Goal: Transaction & Acquisition: Book appointment/travel/reservation

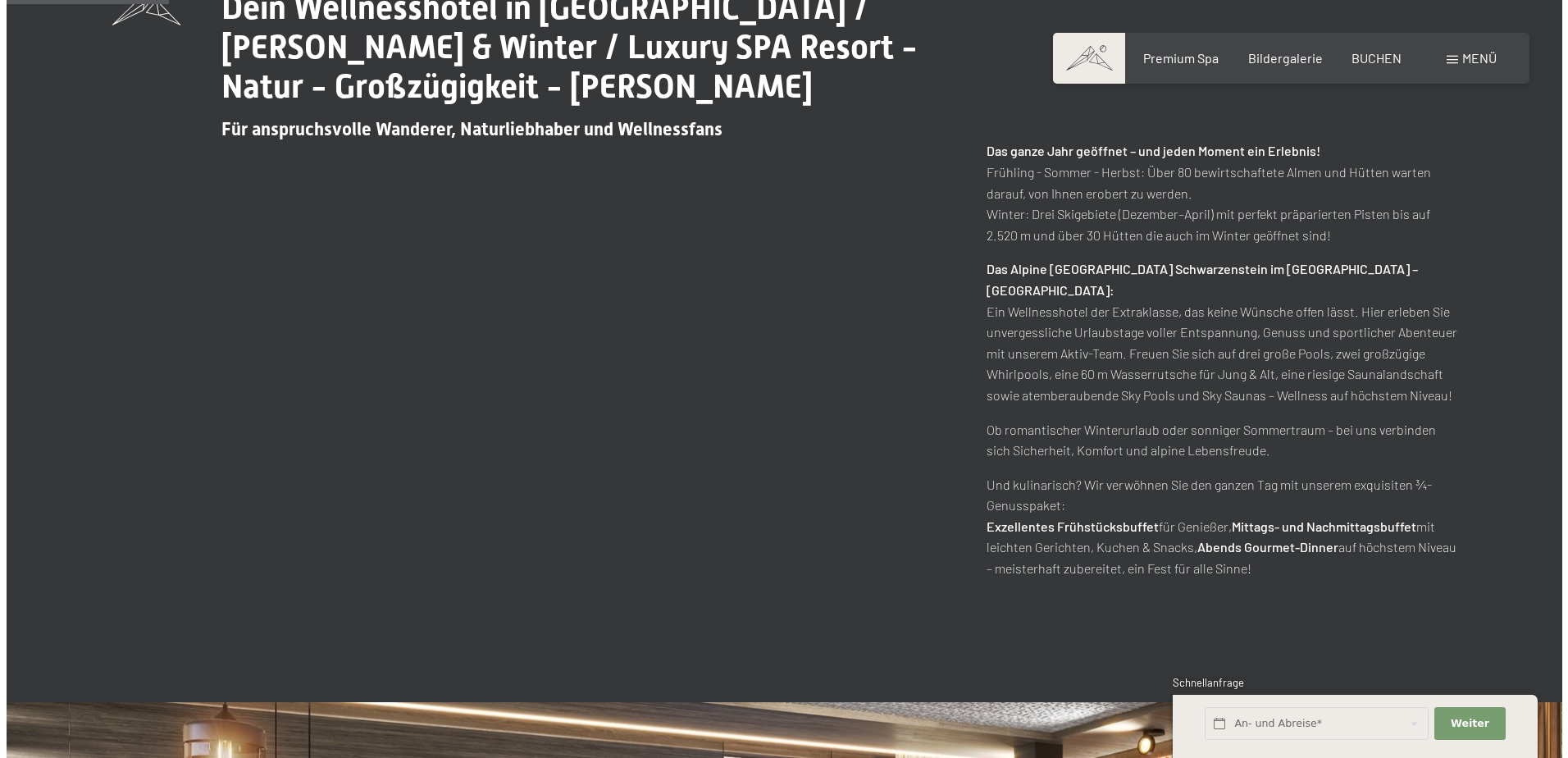
scroll to position [820, 0]
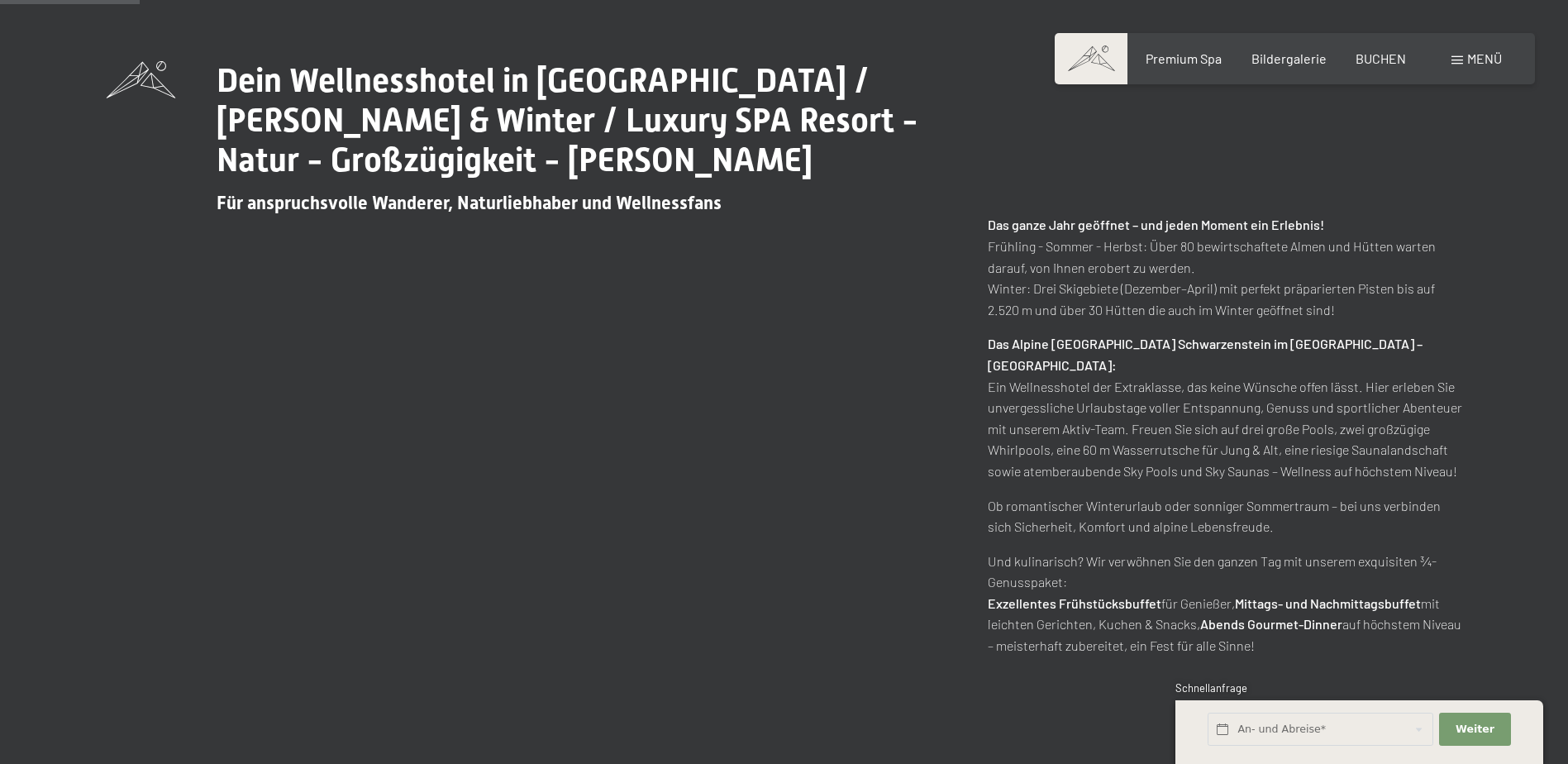
click at [1462, 55] on div "Menü" at bounding box center [1476, 58] width 50 height 18
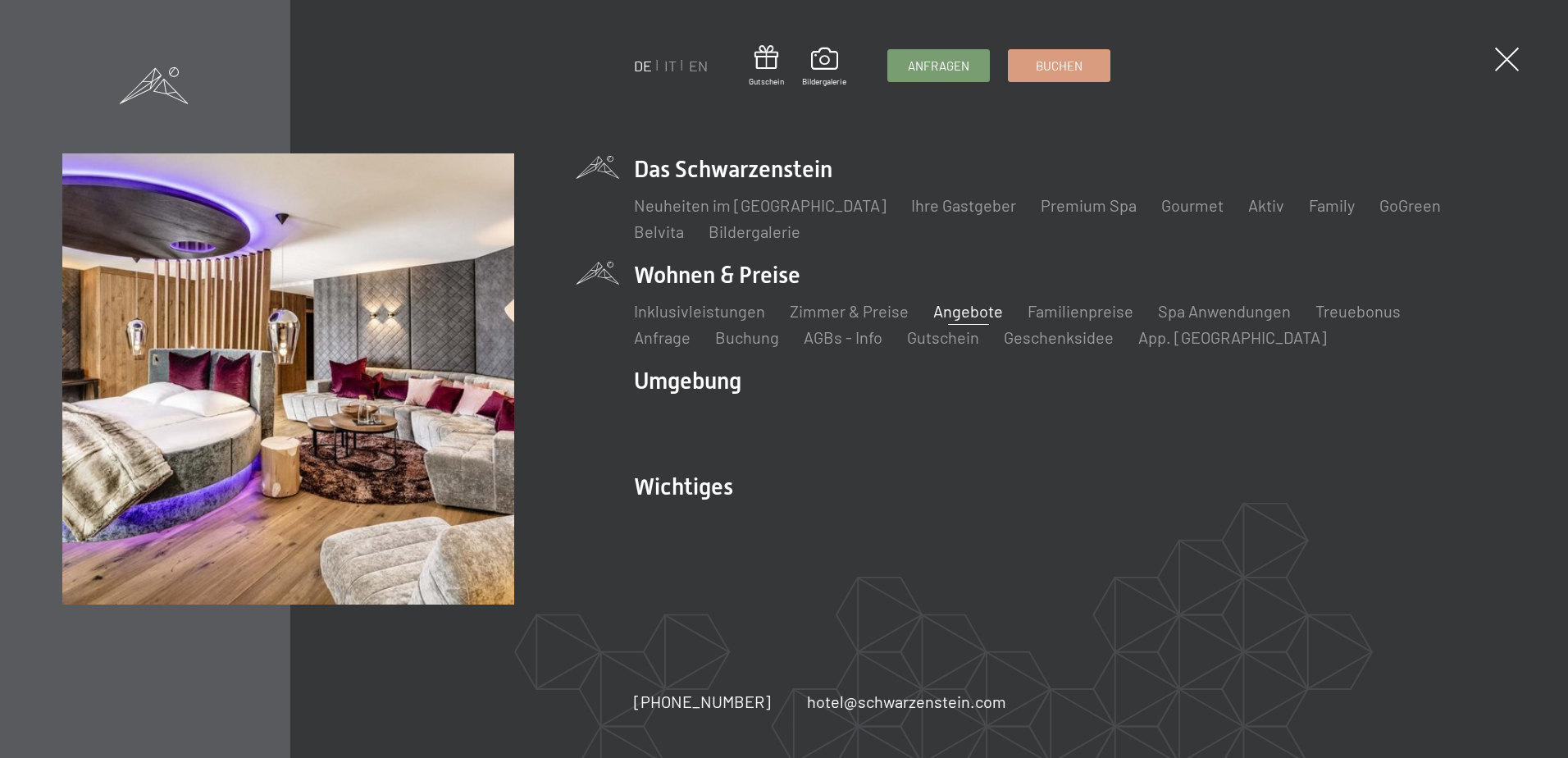
click at [947, 314] on link "Angebote" at bounding box center [968, 311] width 70 height 20
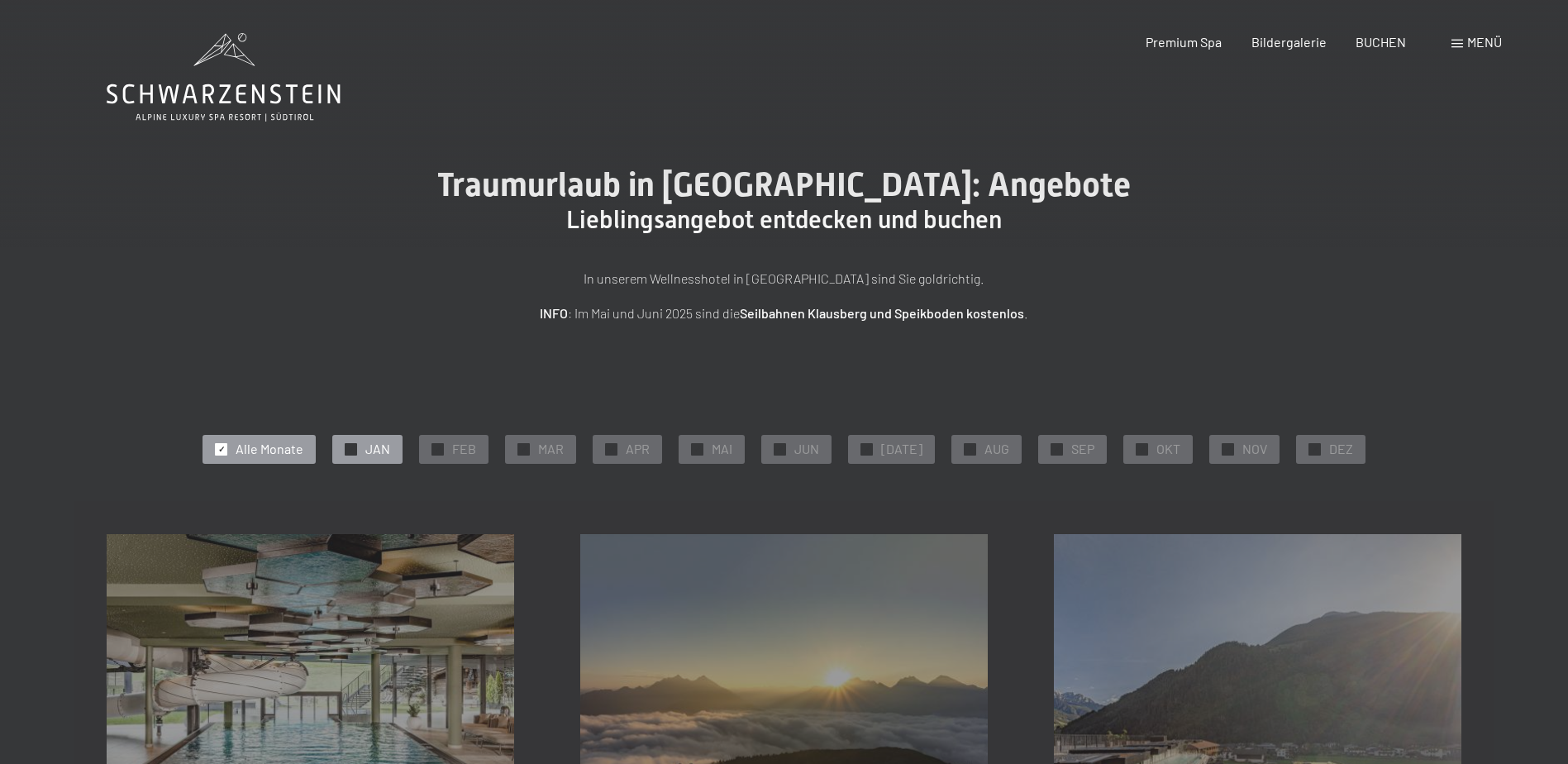
click at [390, 440] on span "JAN" at bounding box center [378, 448] width 25 height 18
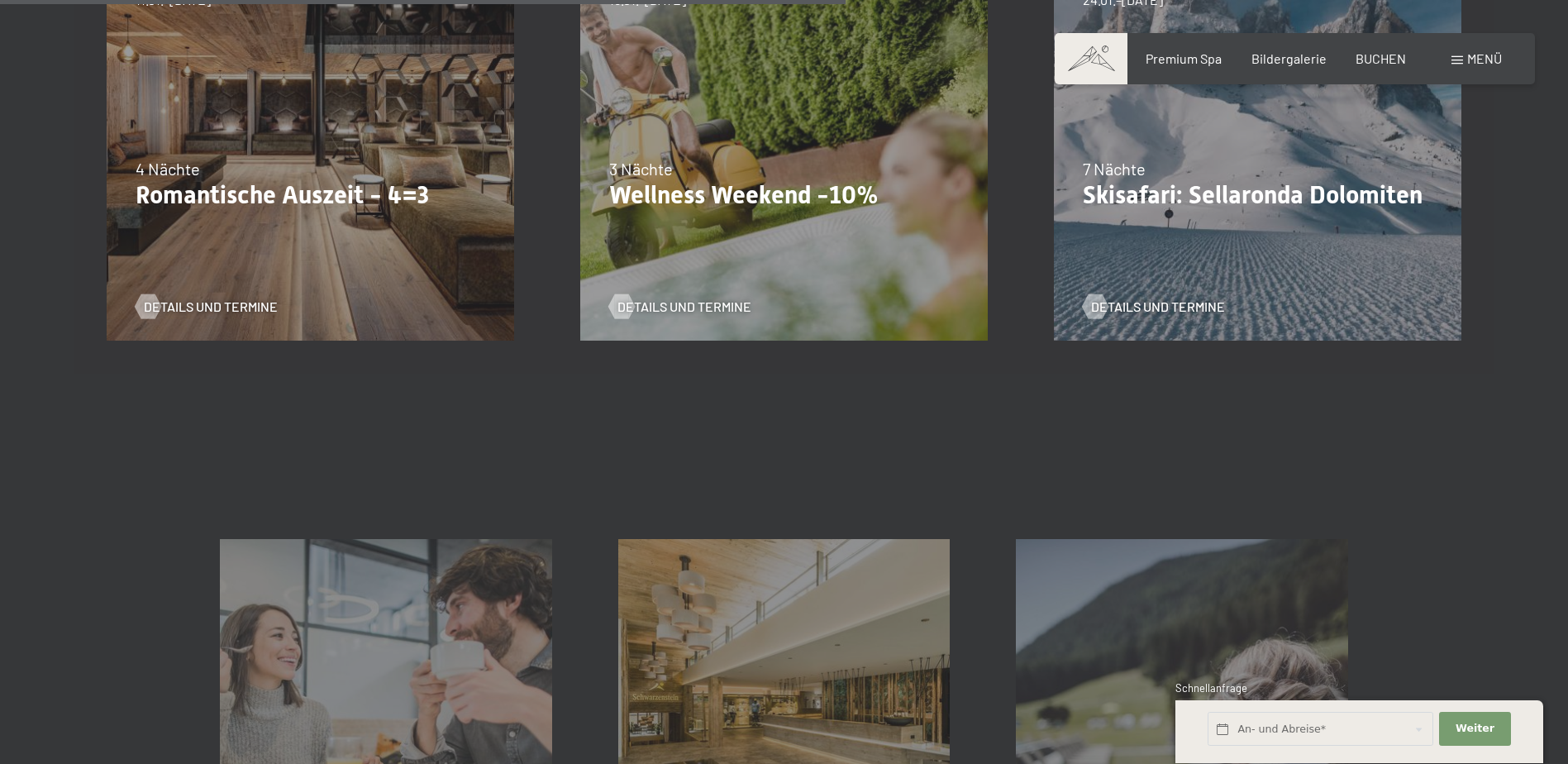
scroll to position [826, 0]
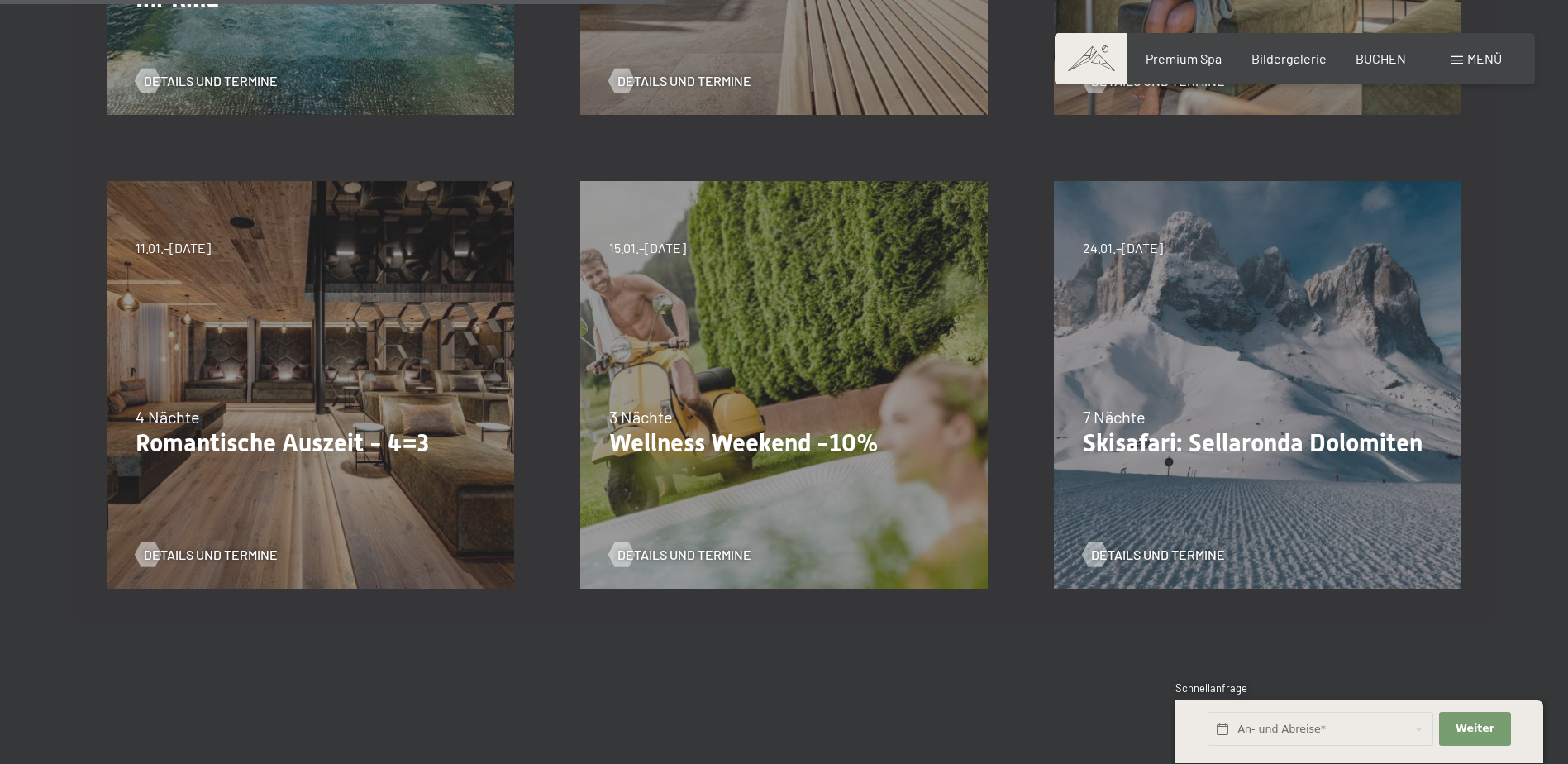
click at [221, 335] on div "09.11.–05.12.2025 08.12.–19.12.2025 11.01.–23.01.2026 08.03.–27.03.2026 29.03.–…" at bounding box center [310, 384] width 474 height 474
click at [191, 548] on span "Details und Termine" at bounding box center [227, 555] width 134 height 18
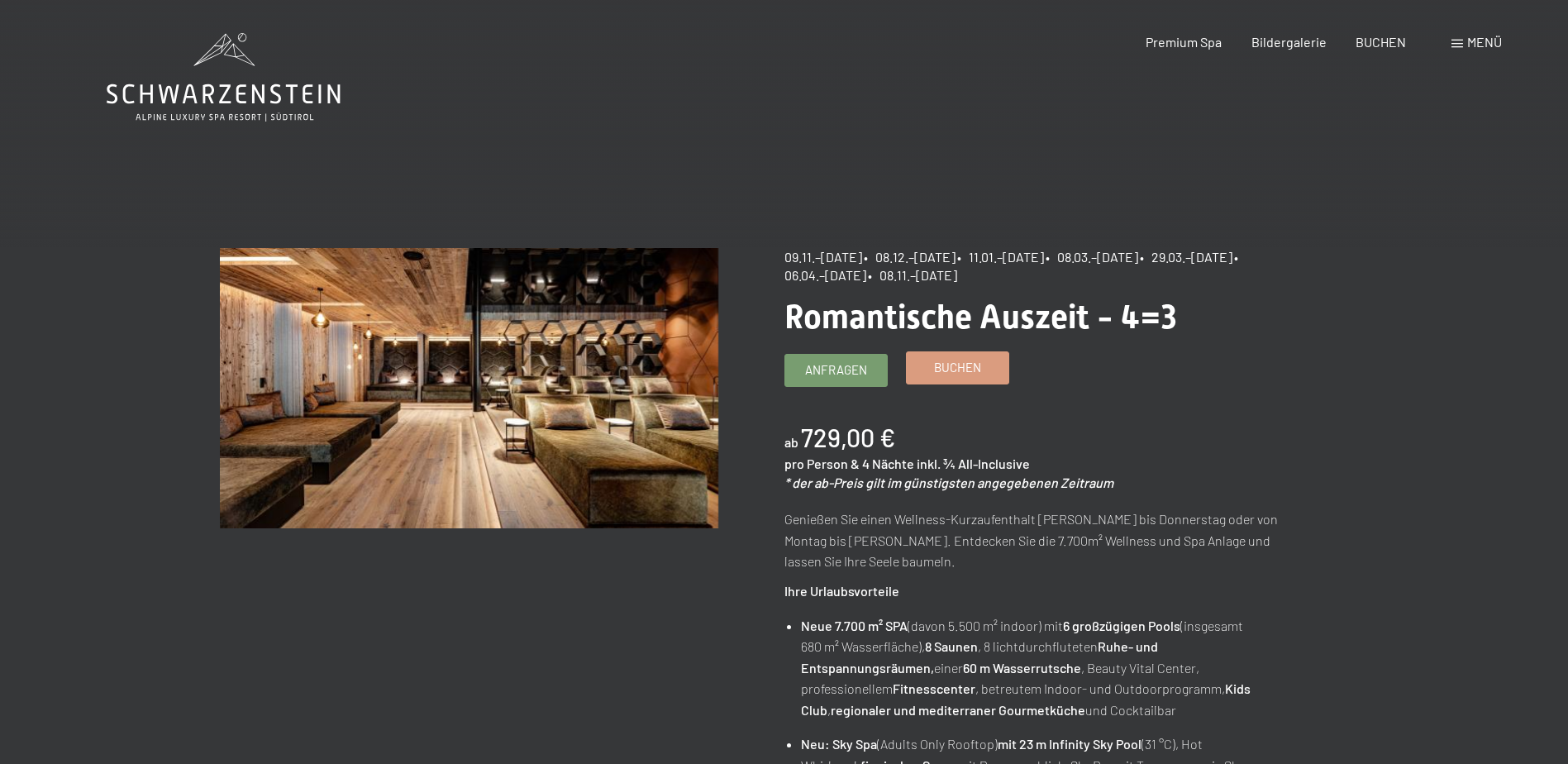
click at [973, 362] on span "Buchen" at bounding box center [958, 367] width 47 height 18
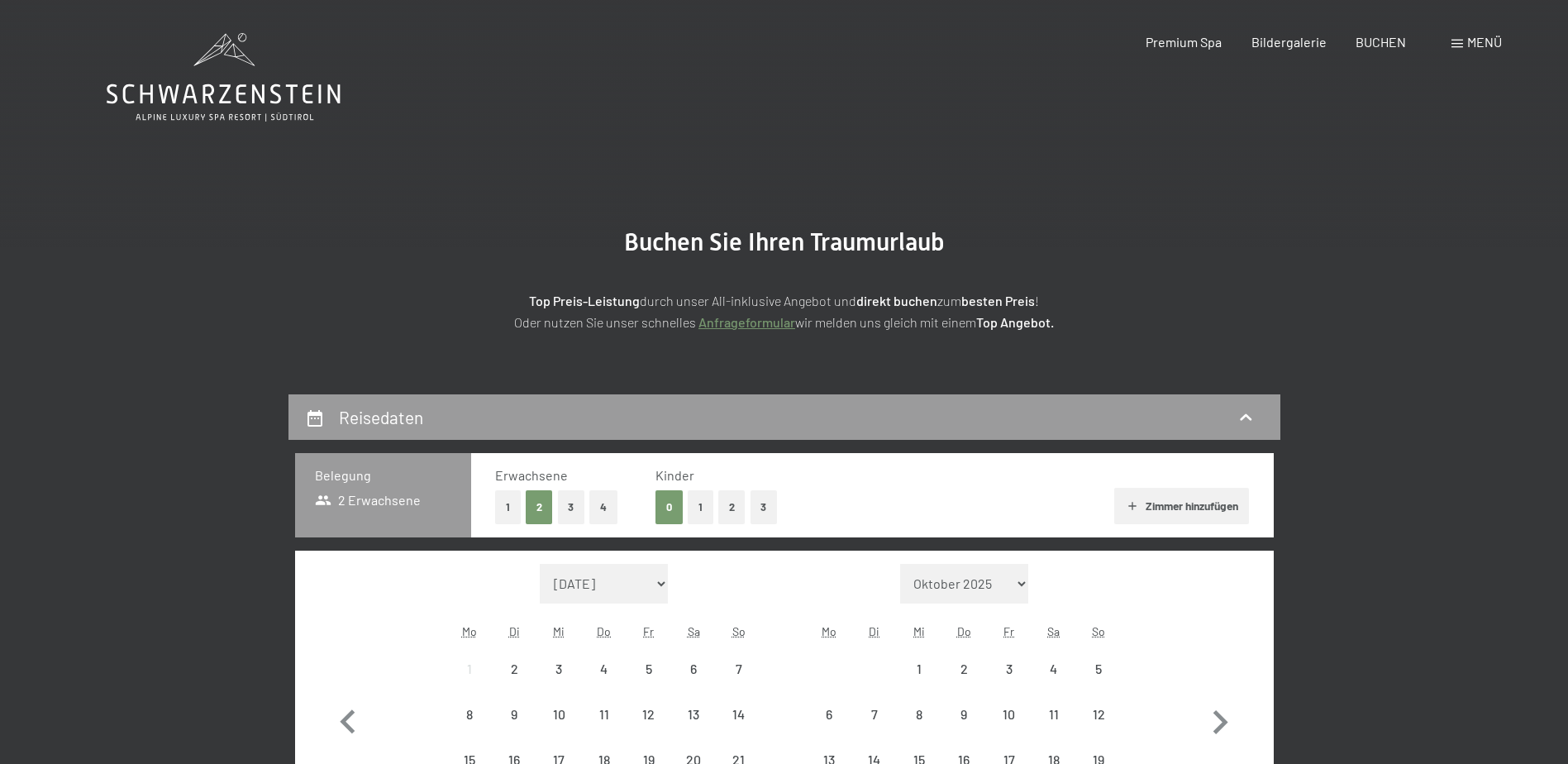
select select "2025-11-01"
select select "2025-12-01"
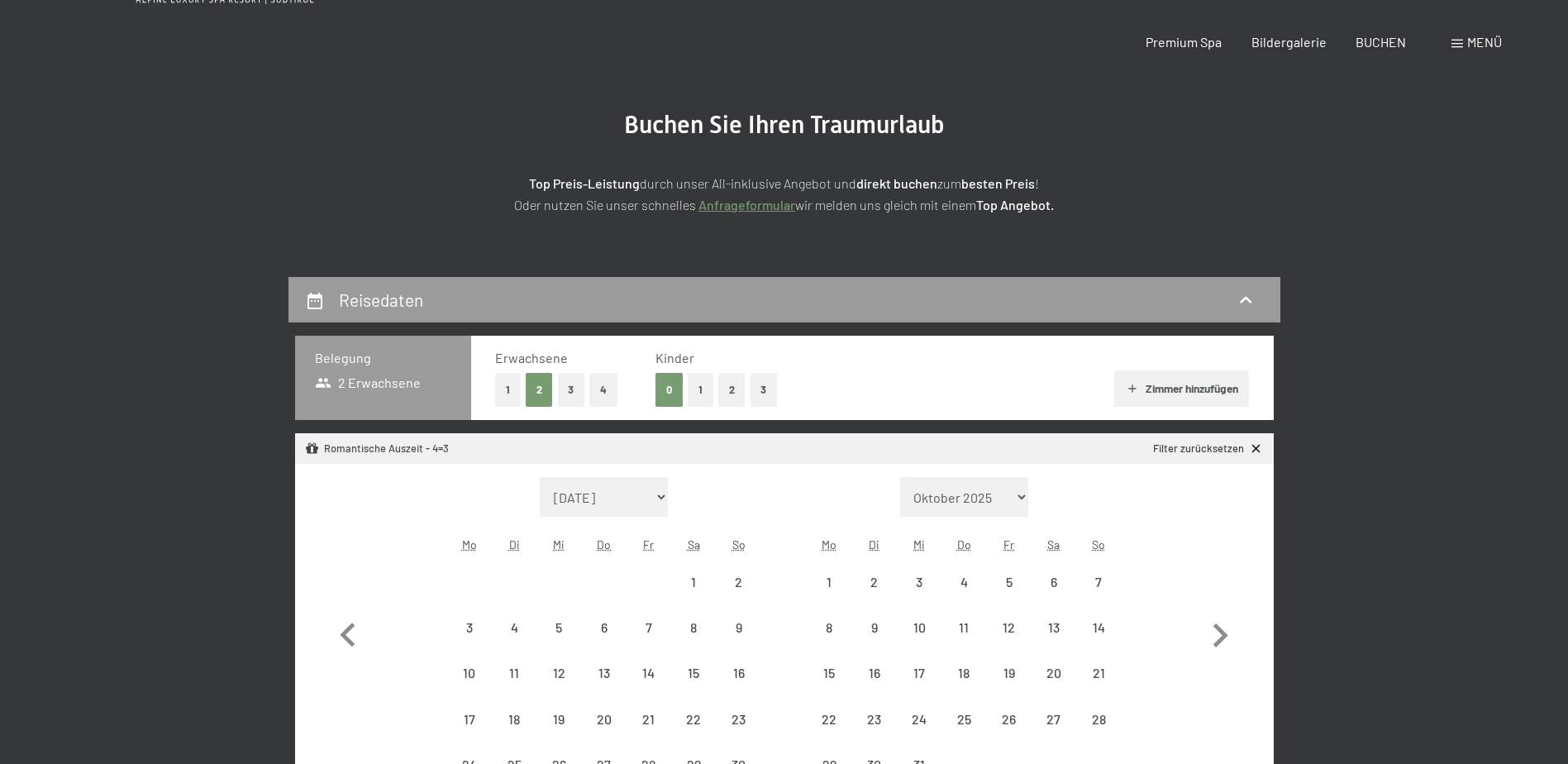
scroll to position [248, 0]
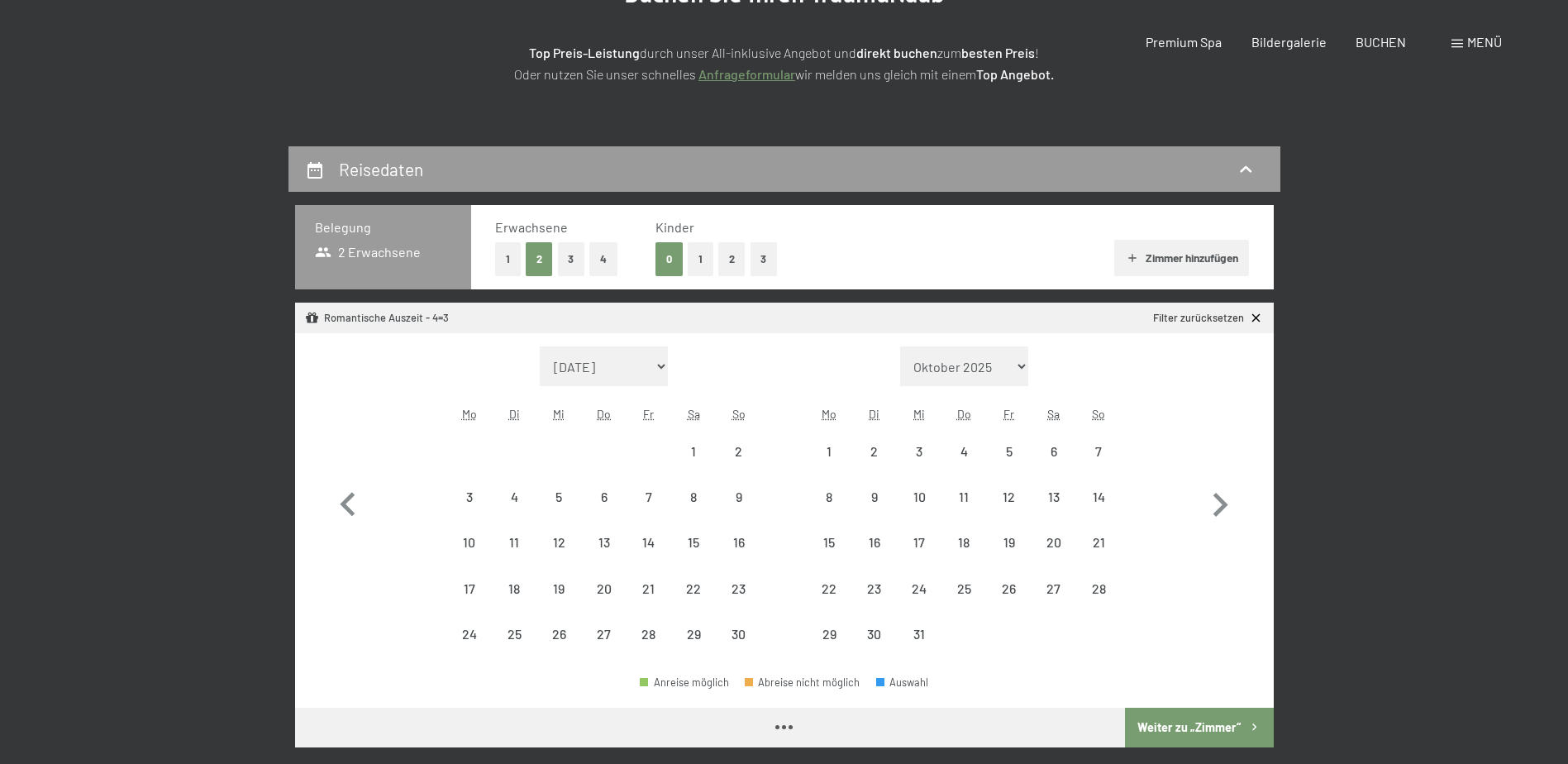
select select "2025-11-01"
select select "2025-12-01"
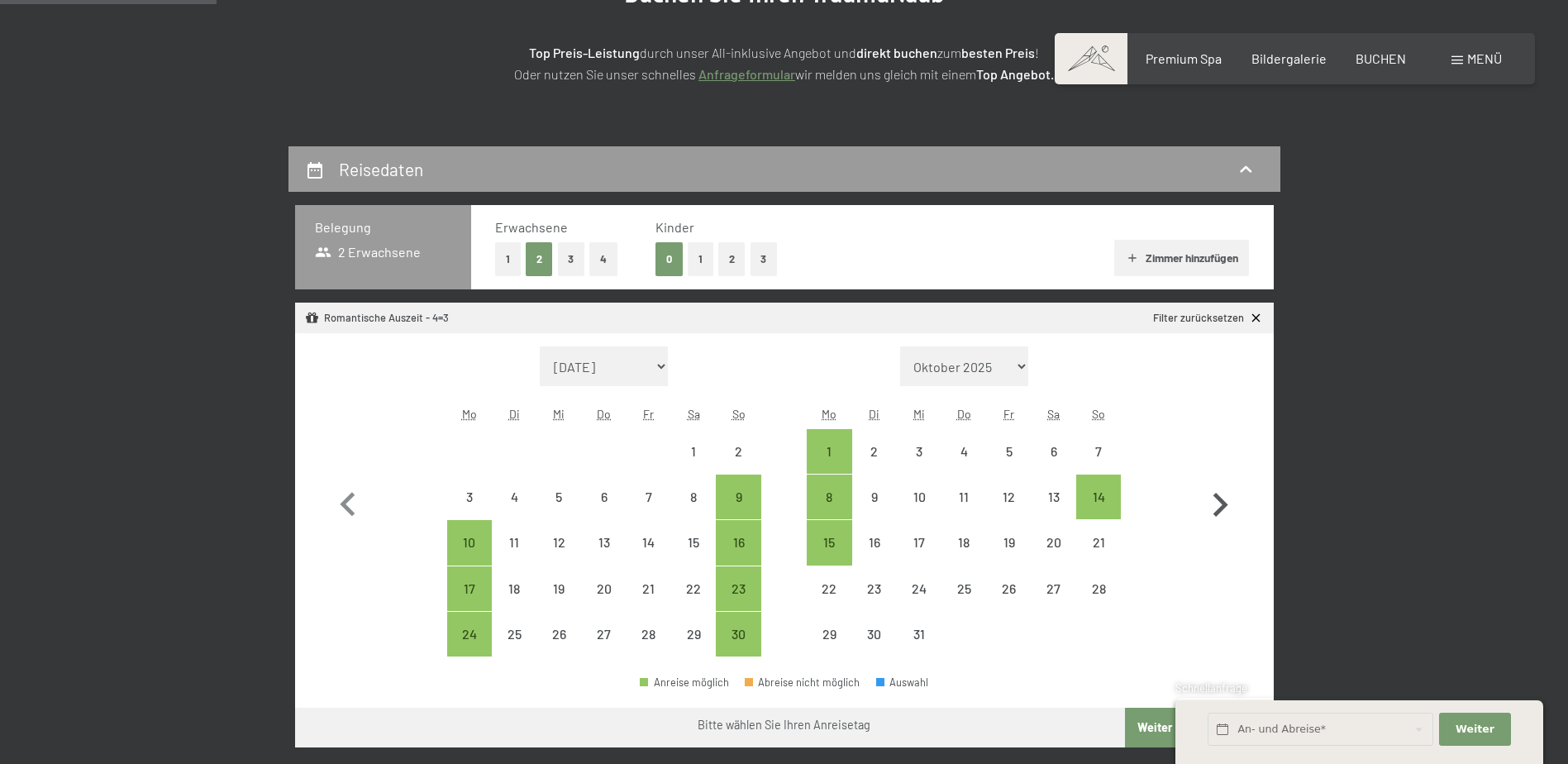
click at [1226, 506] on icon "button" at bounding box center [1220, 504] width 15 height 24
select select "2025-12-01"
select select "2026-01-01"
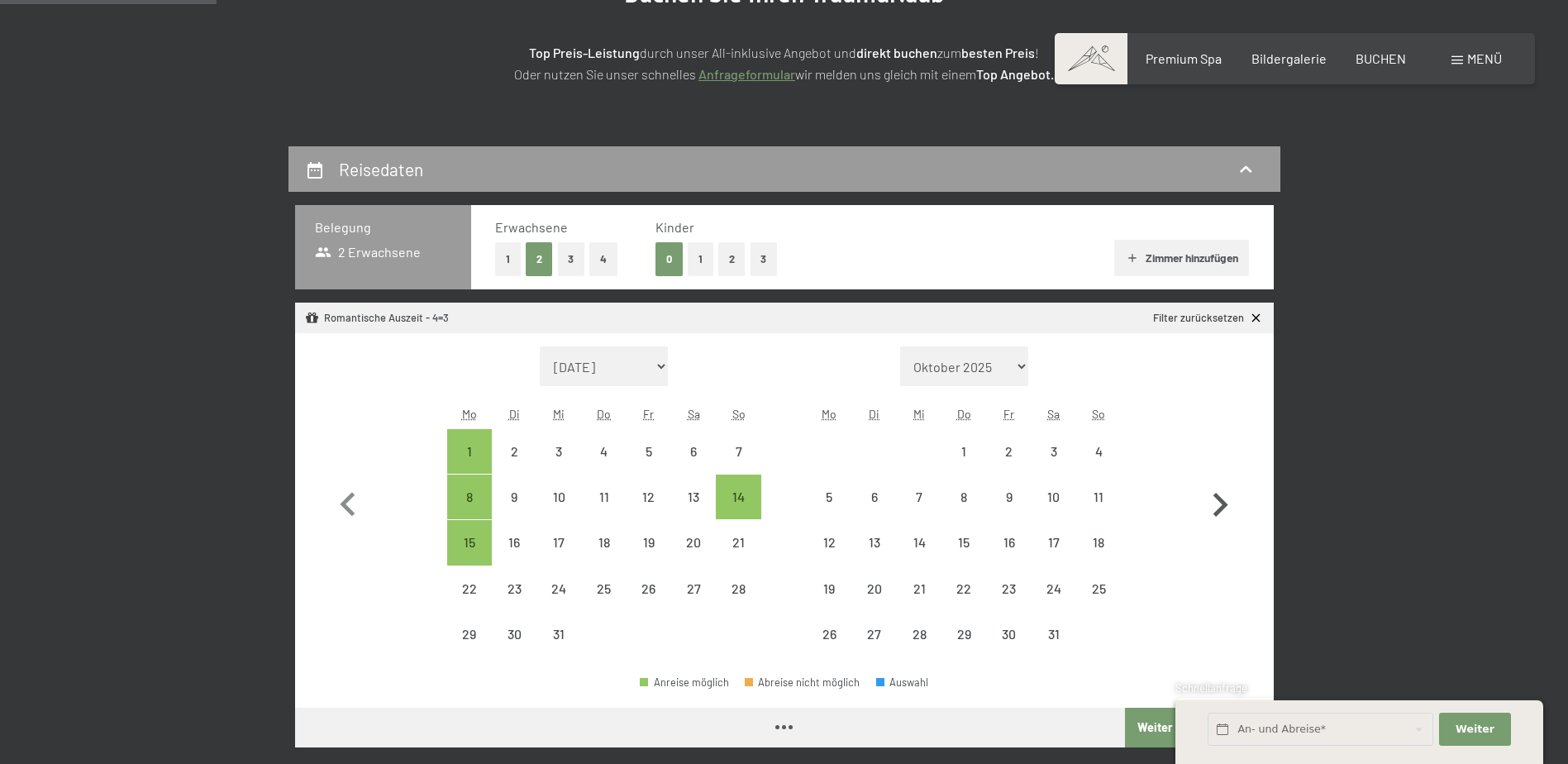
select select "2025-12-01"
select select "2026-01-01"
click at [1104, 496] on div "11" at bounding box center [1098, 511] width 41 height 41
select select "2025-12-01"
select select "2026-01-01"
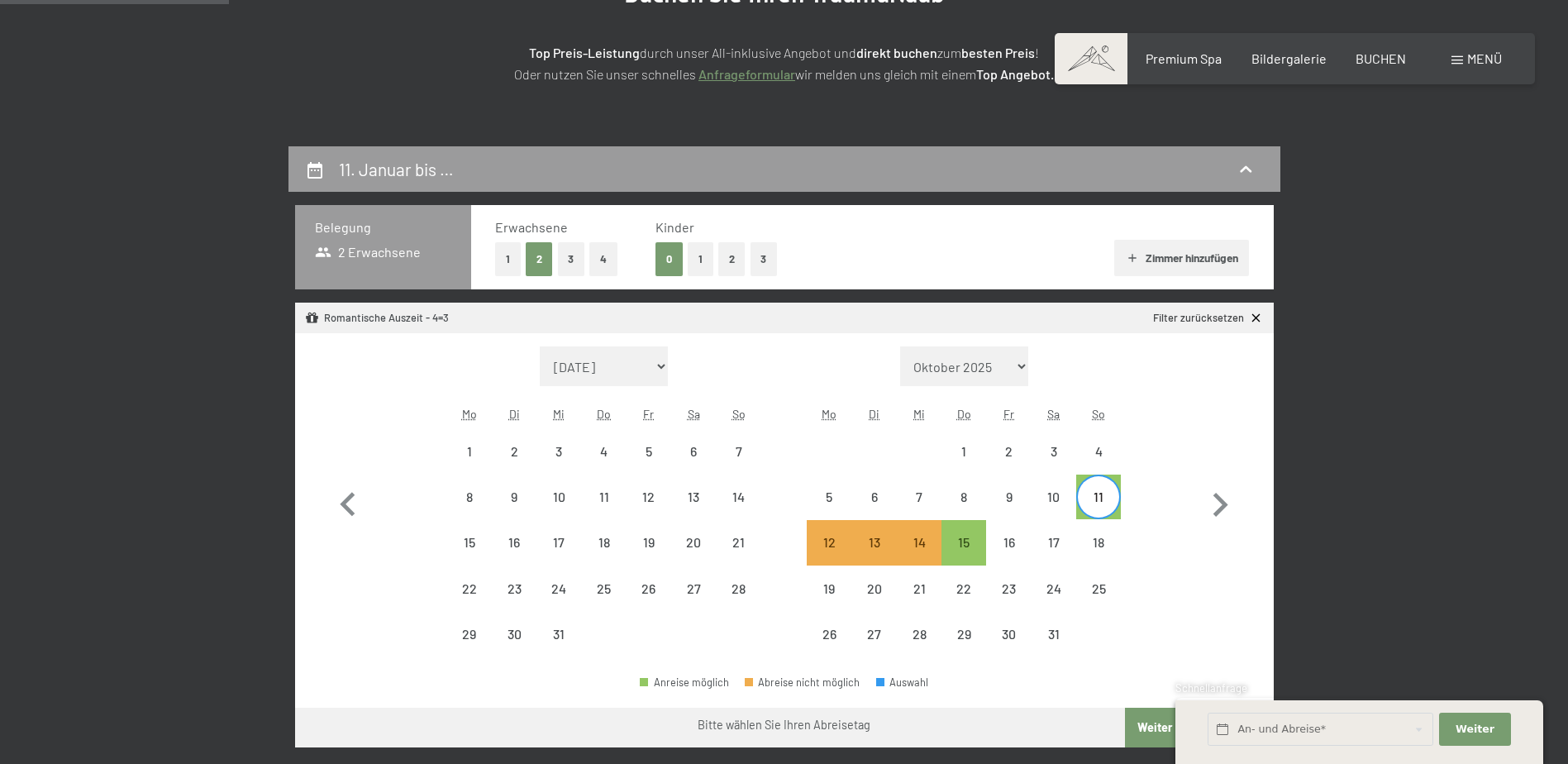
scroll to position [331, 0]
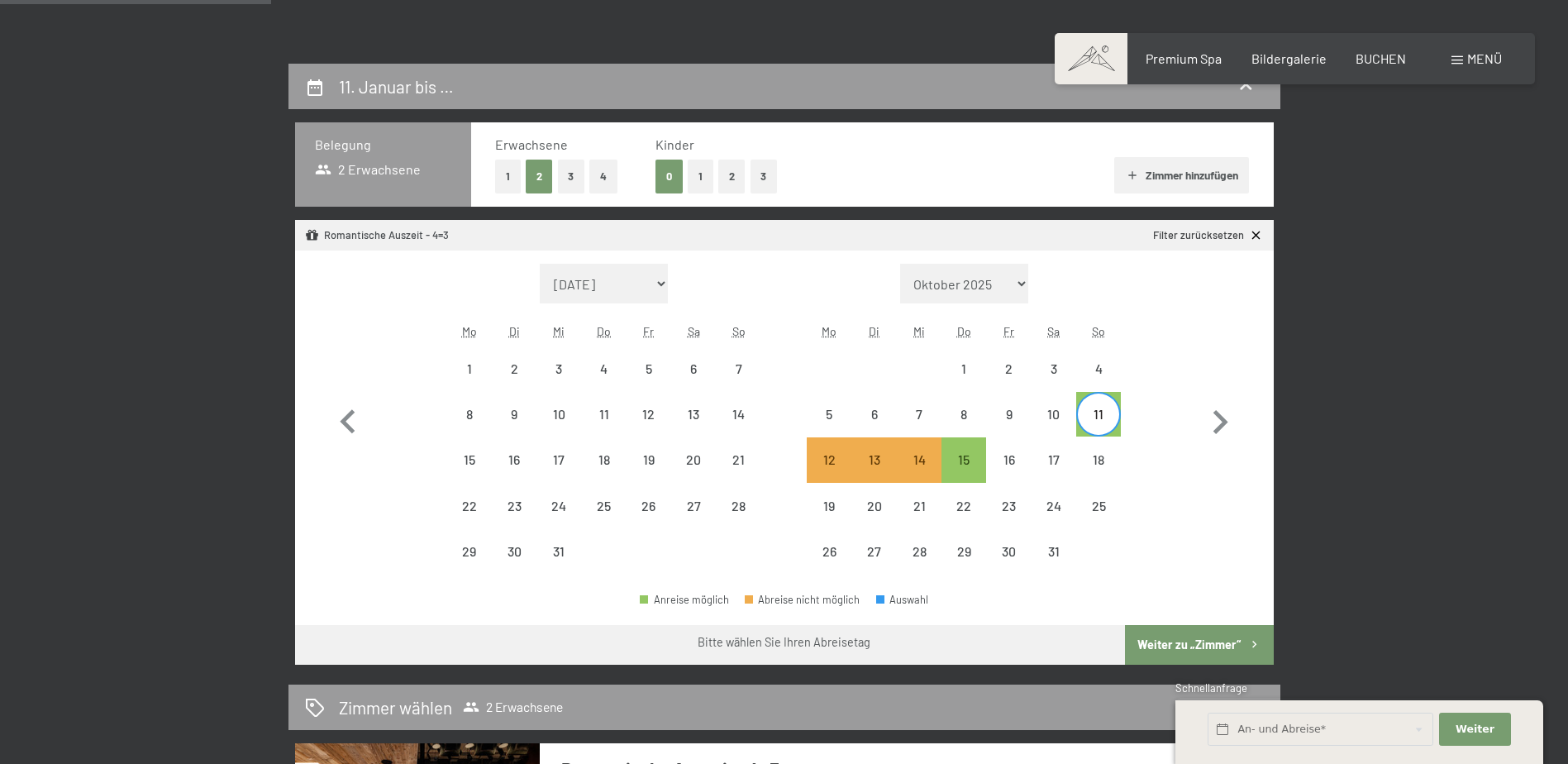
click at [1153, 642] on button "Weiter zu „Zimmer“" at bounding box center [1199, 644] width 148 height 40
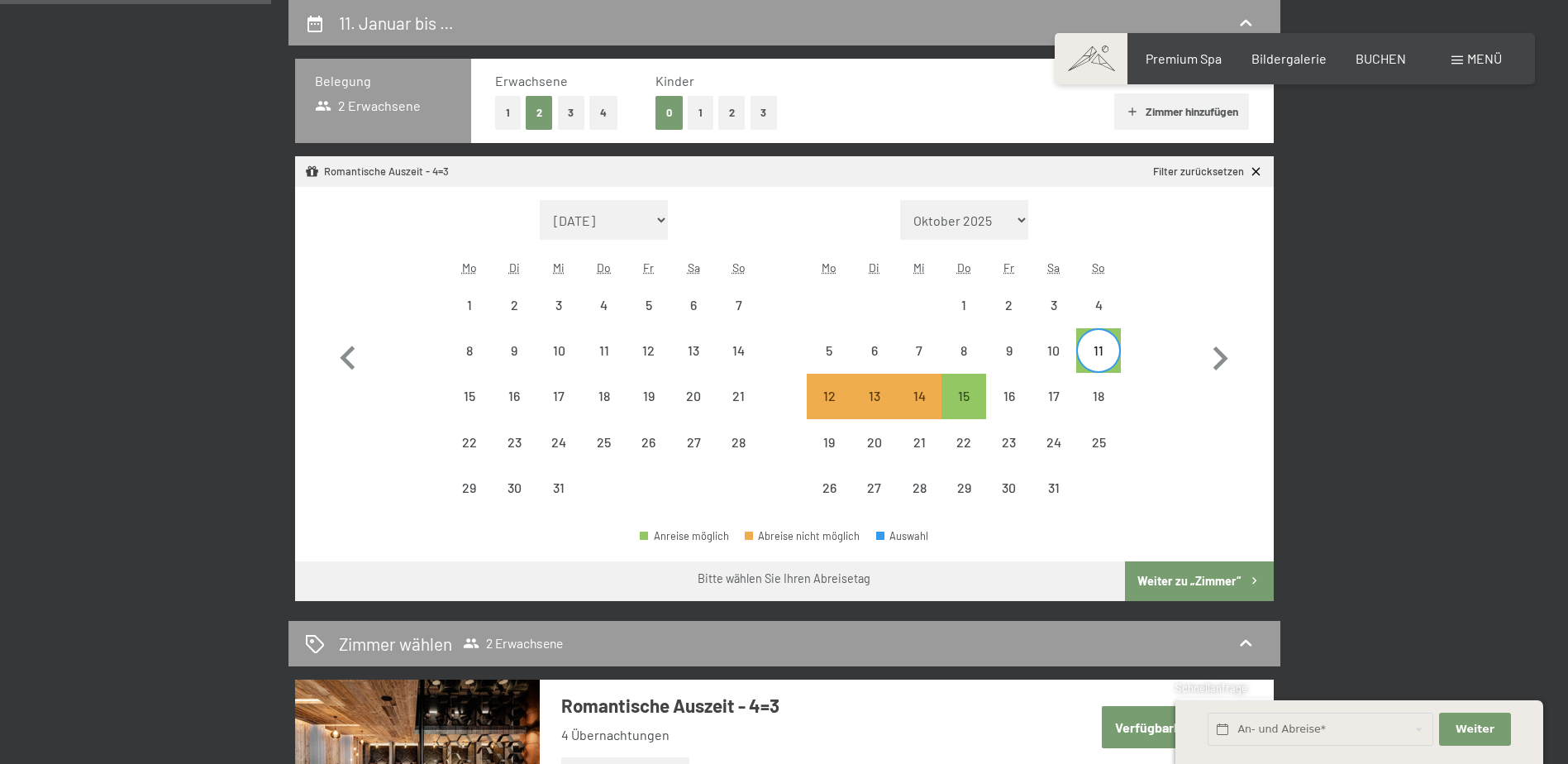
select select "2025-12-01"
select select "2026-01-01"
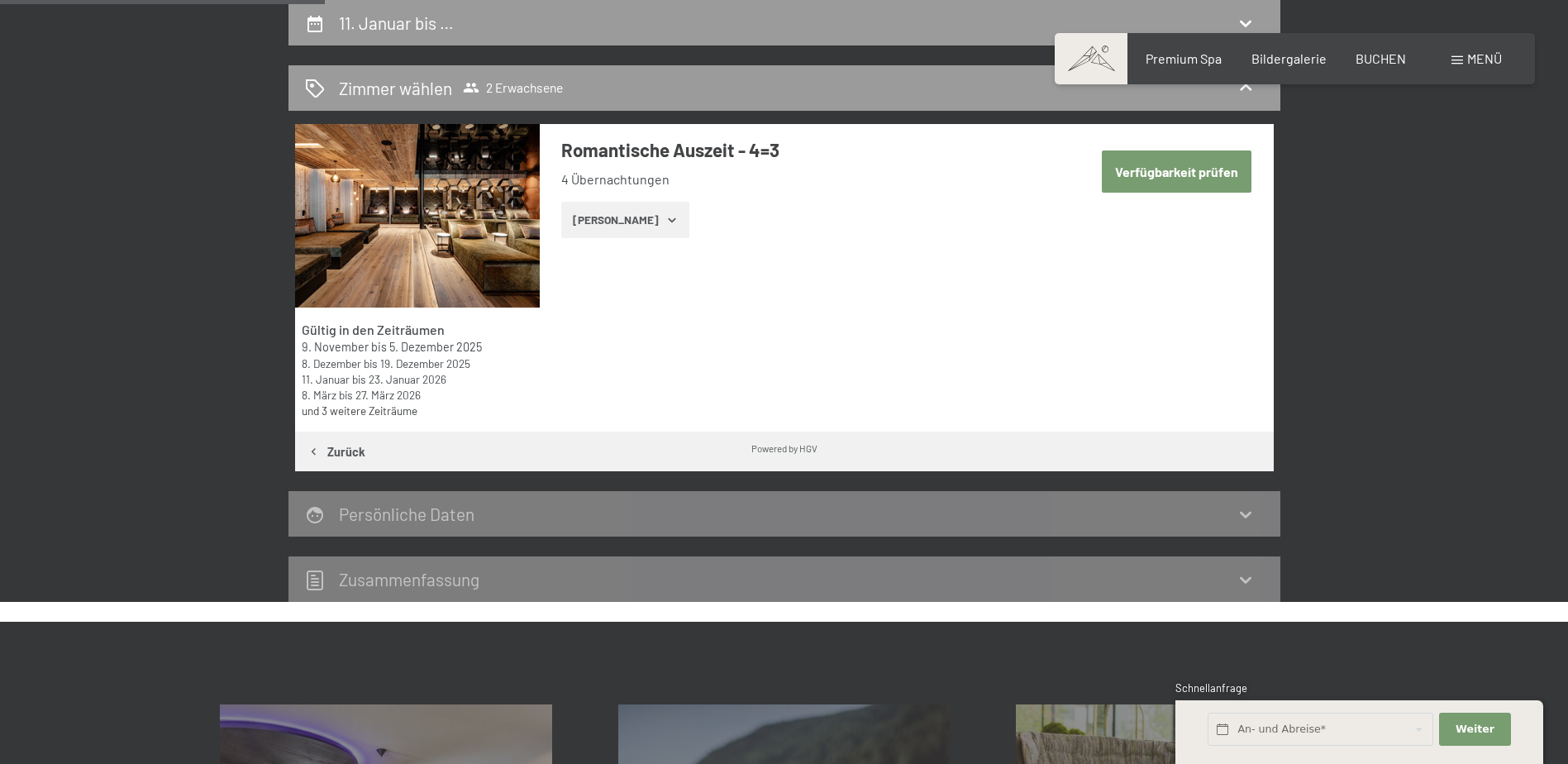
click at [615, 226] on button "Zeige Zimmer" at bounding box center [625, 219] width 128 height 36
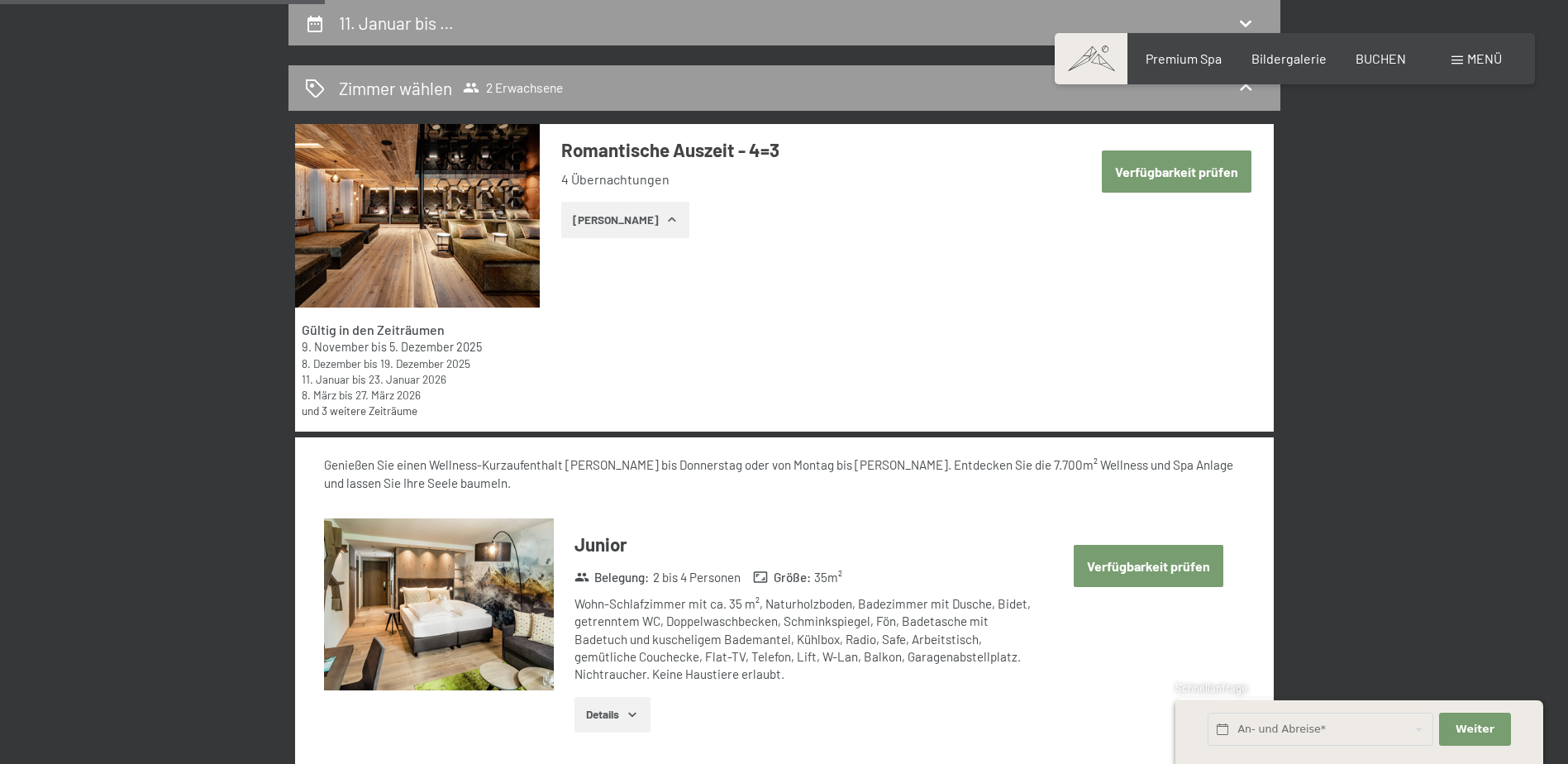
click at [615, 226] on button "Zeige Zimmer" at bounding box center [625, 219] width 128 height 36
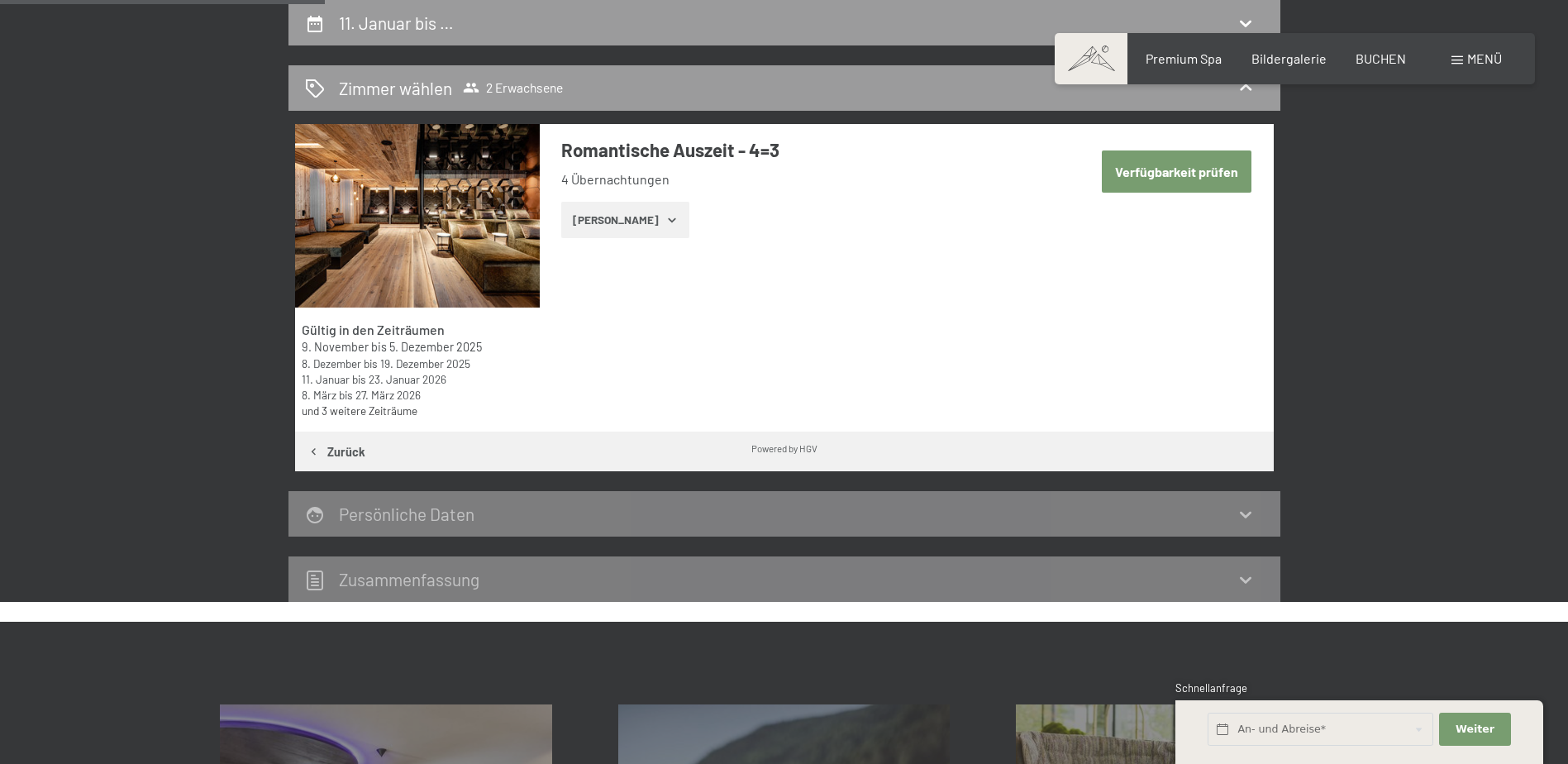
click at [1181, 167] on button "Verfügbarkeit prüfen" at bounding box center [1176, 171] width 149 height 42
select select "2025-12-01"
select select "2026-01-01"
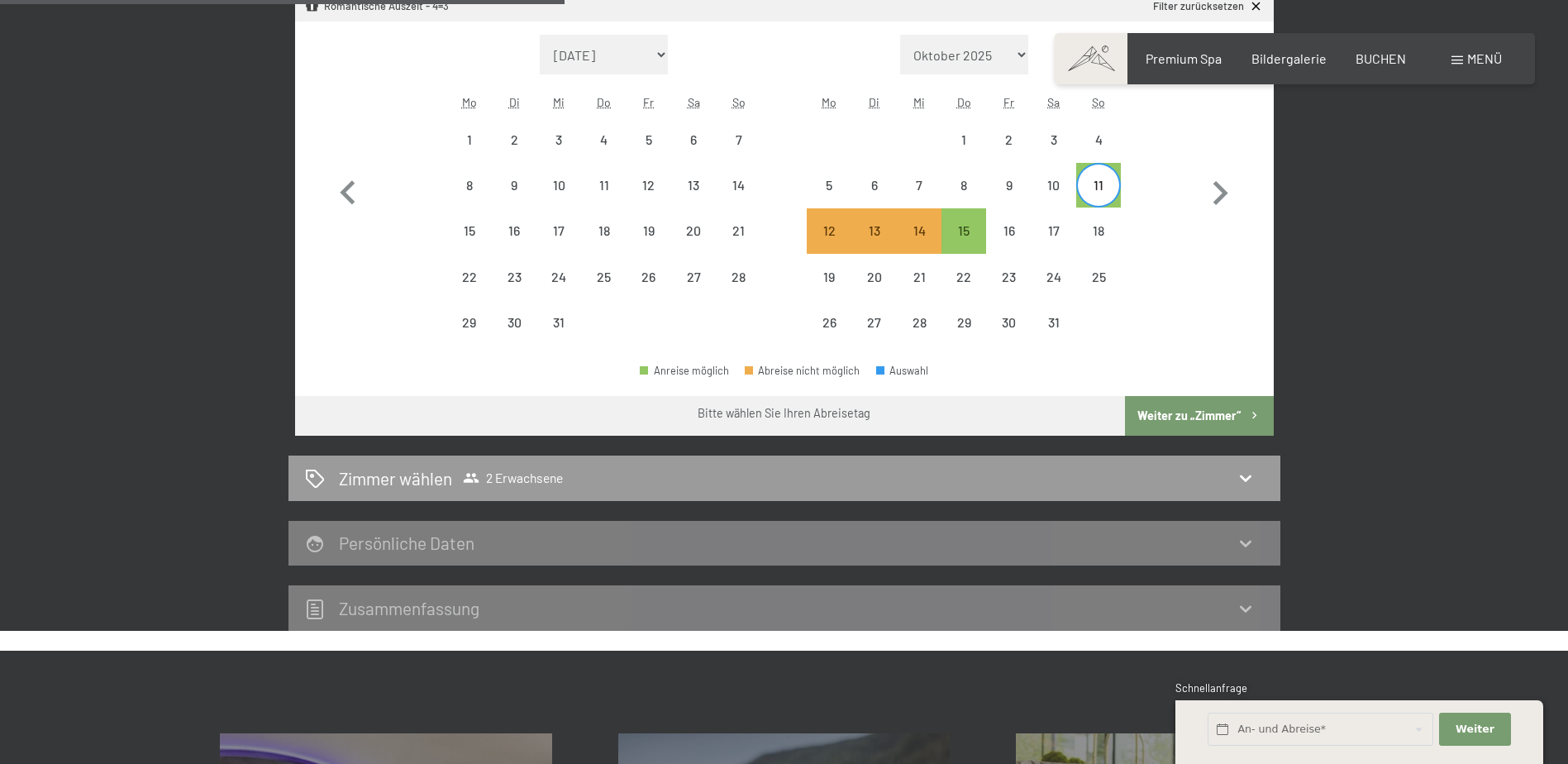
click at [1217, 410] on button "Weiter zu „Zimmer“" at bounding box center [1199, 415] width 148 height 40
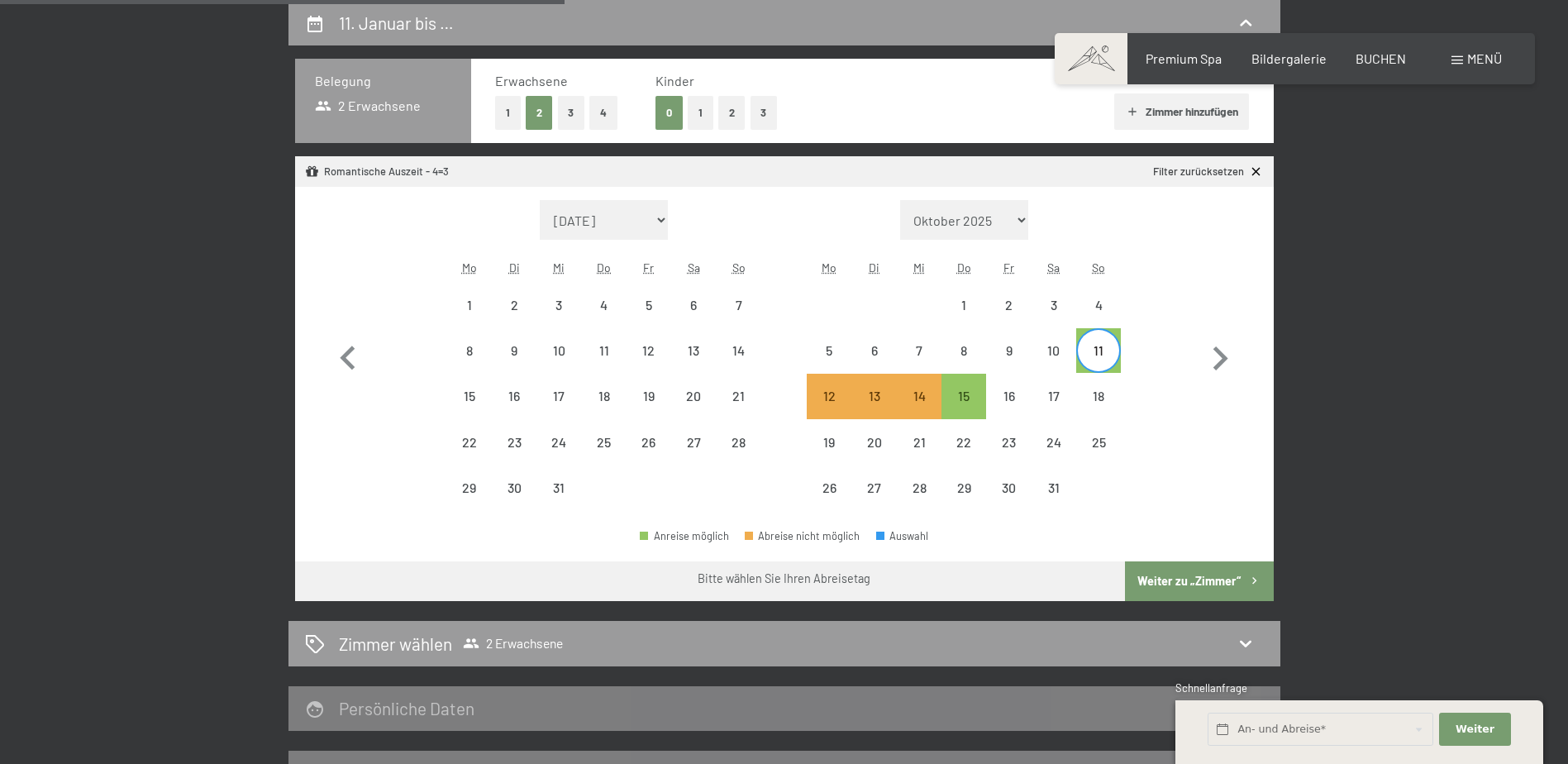
select select "2025-12-01"
select select "2026-01-01"
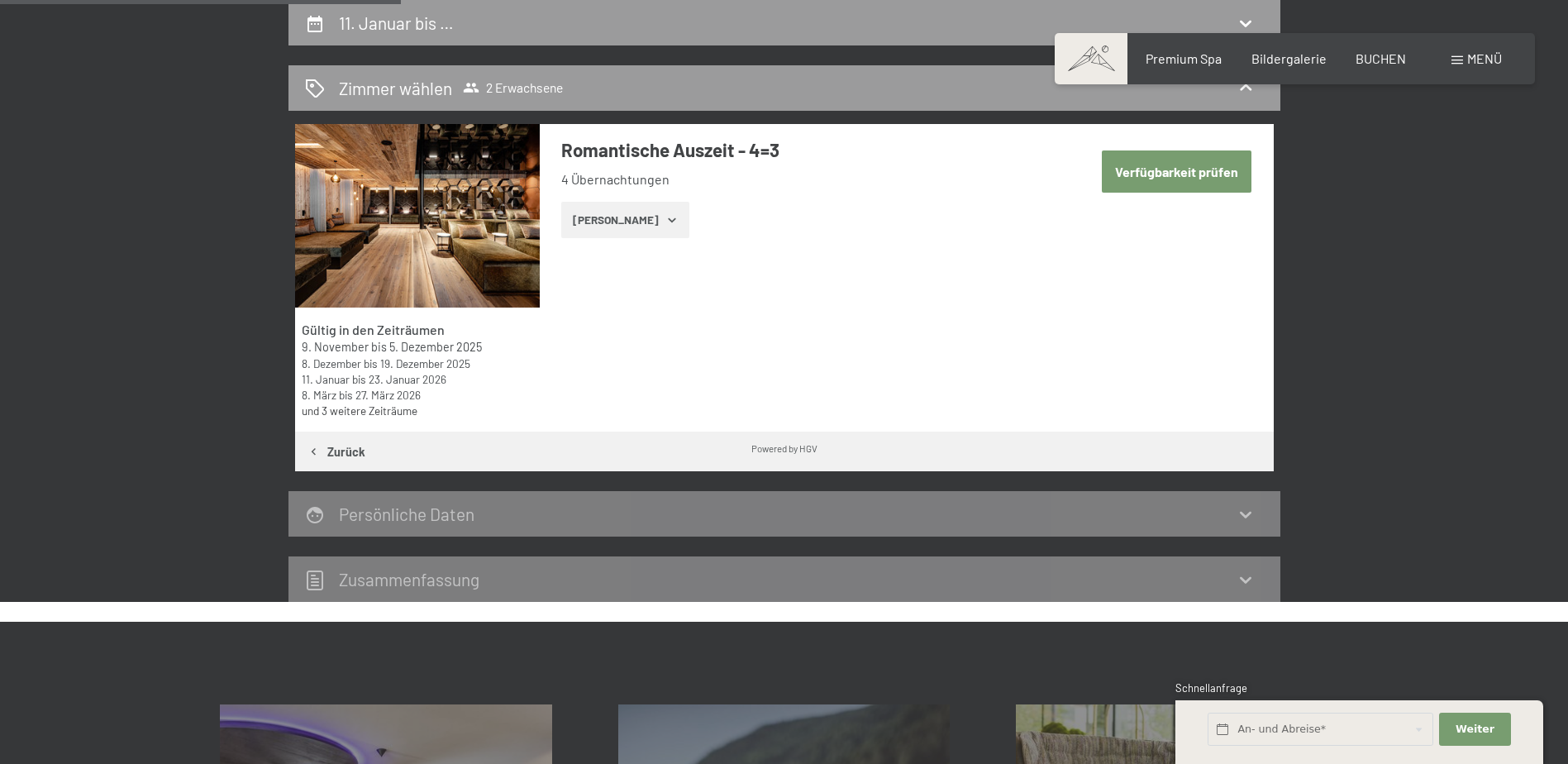
click at [630, 223] on button "Zeige Zimmer" at bounding box center [625, 219] width 128 height 36
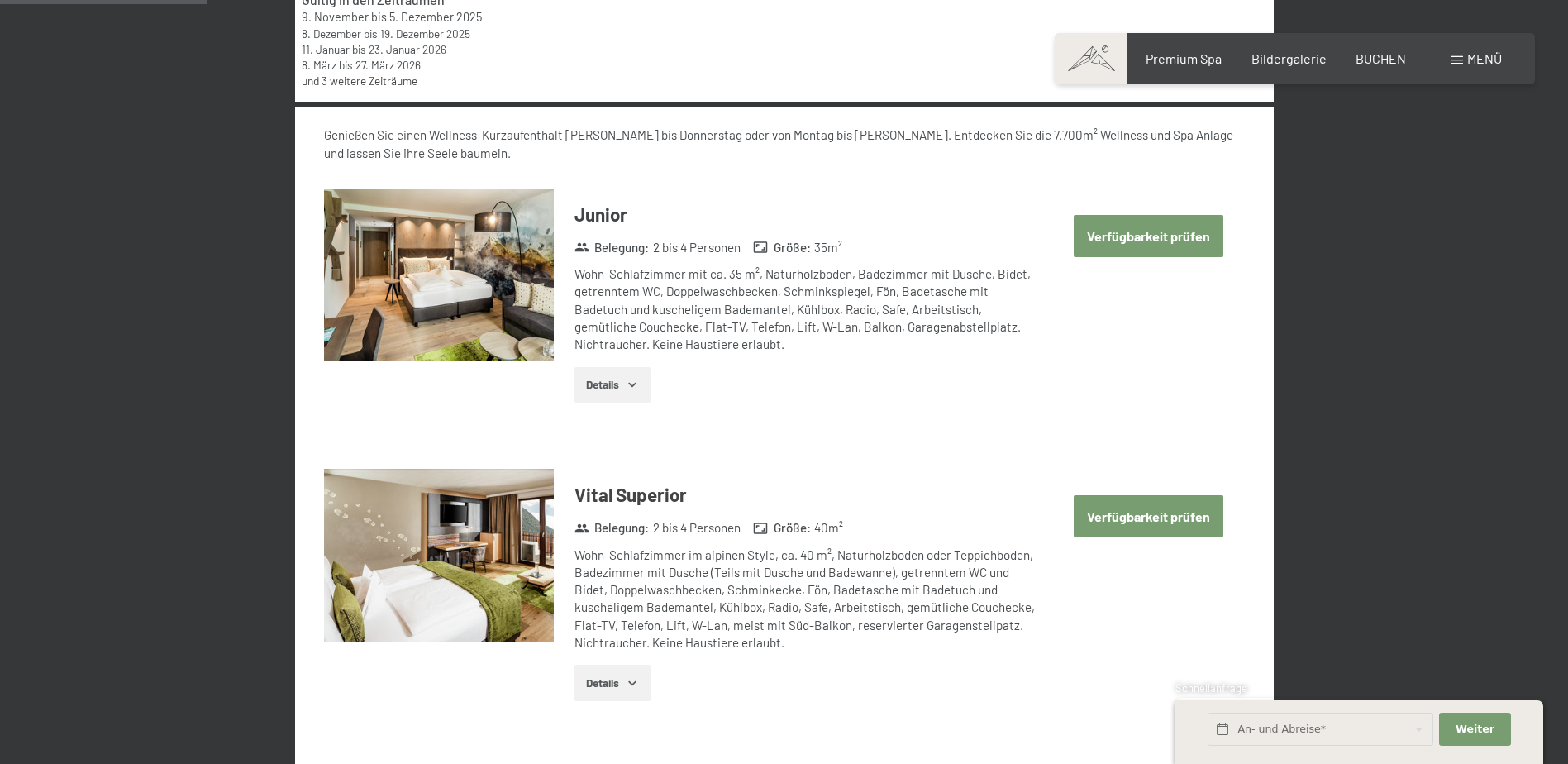
scroll to position [725, 0]
click at [1114, 242] on button "Verfügbarkeit prüfen" at bounding box center [1149, 236] width 149 height 42
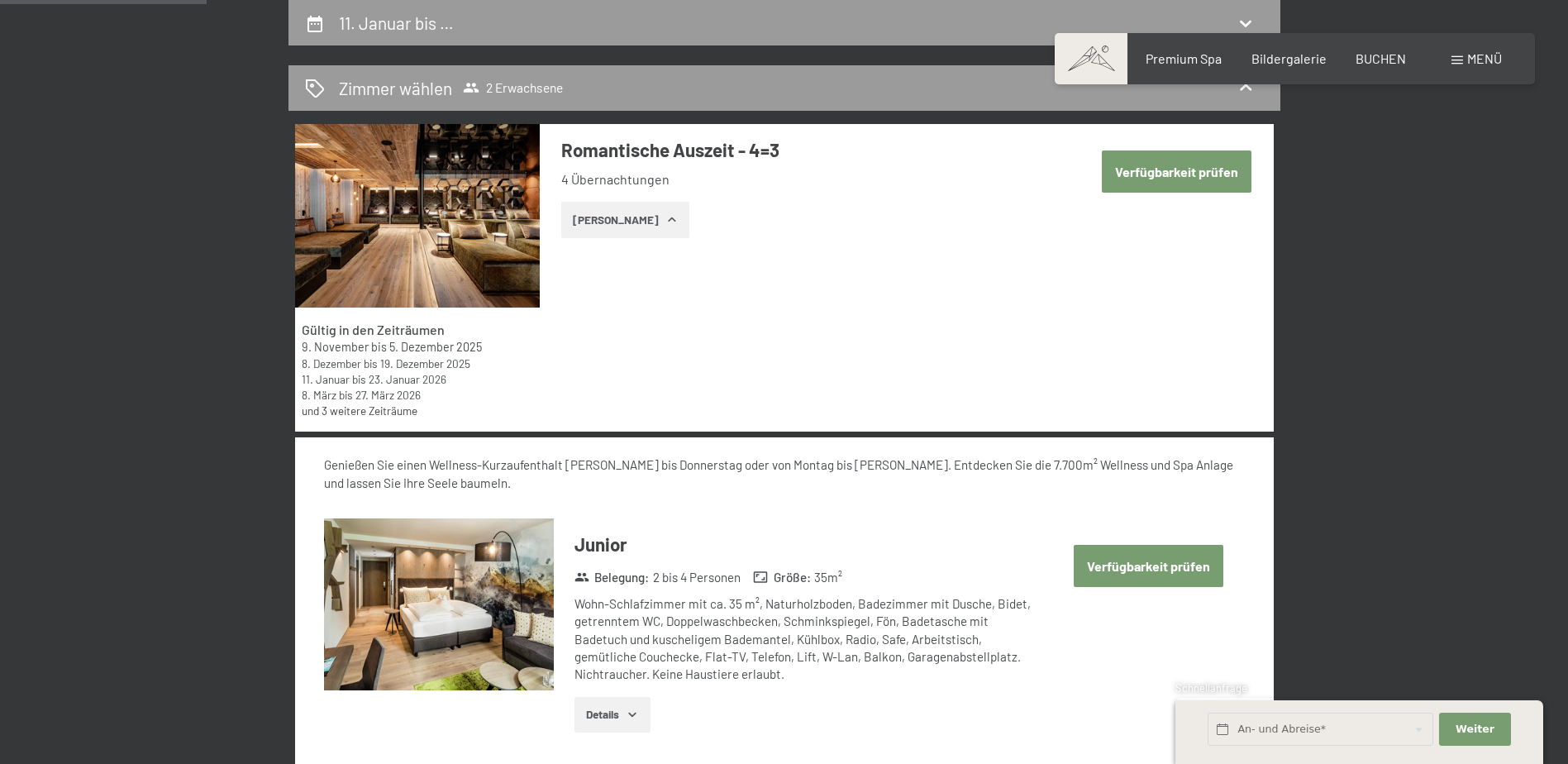
select select "2025-12-01"
select select "2026-01-01"
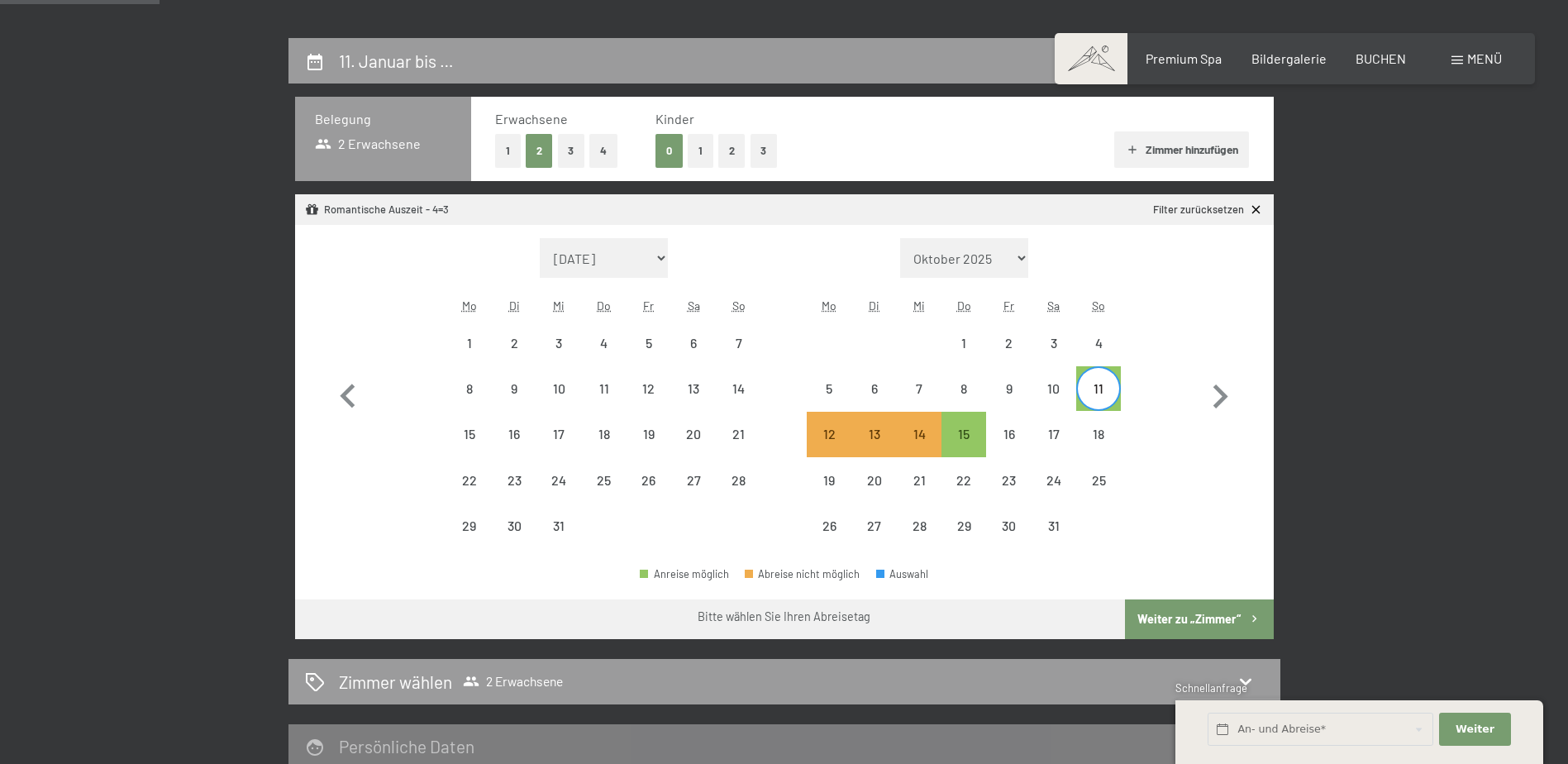
scroll to position [146, 0]
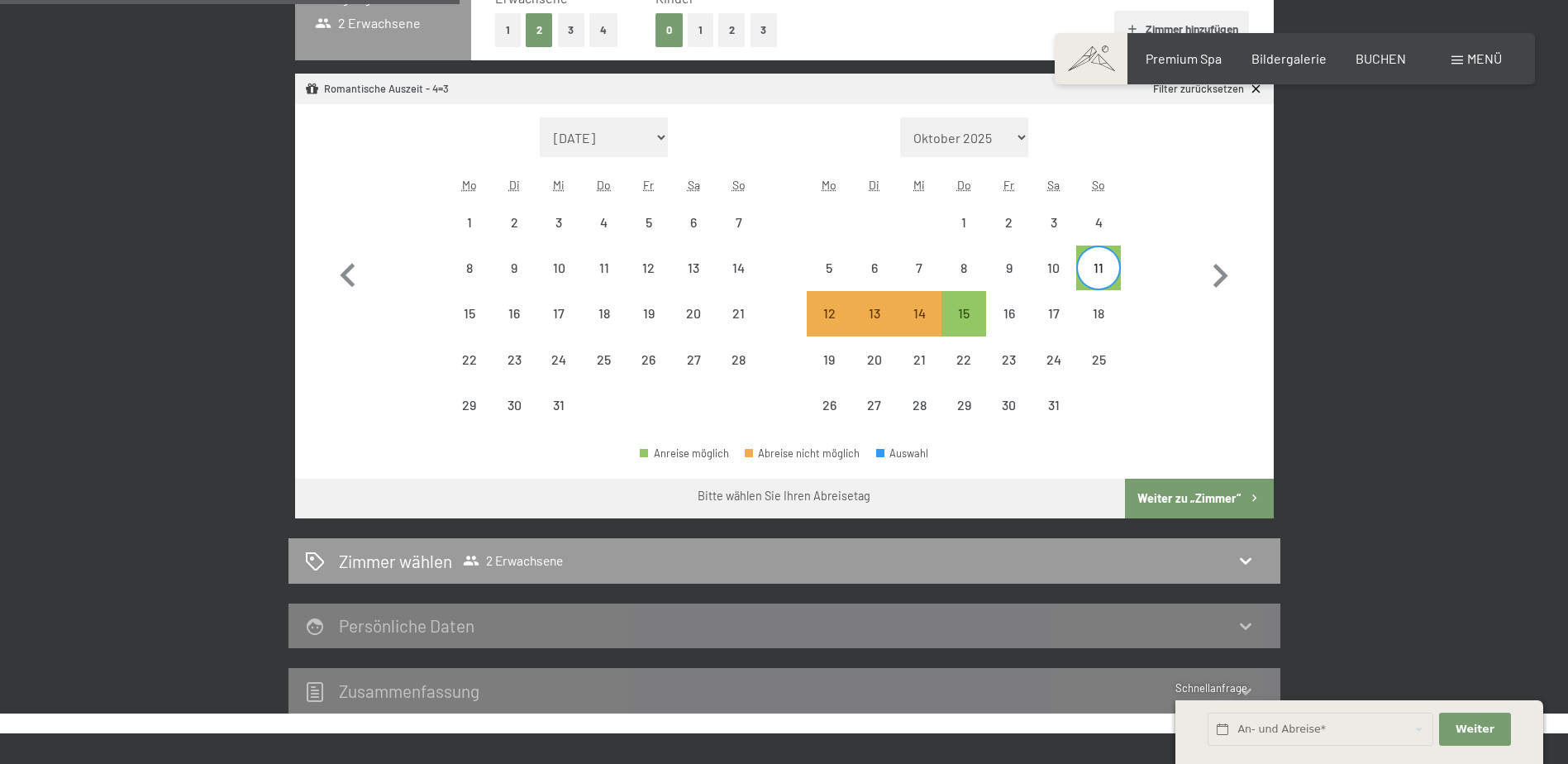
click at [1199, 486] on button "Weiter zu „Zimmer“" at bounding box center [1199, 498] width 148 height 40
select select "2025-12-01"
select select "2026-01-01"
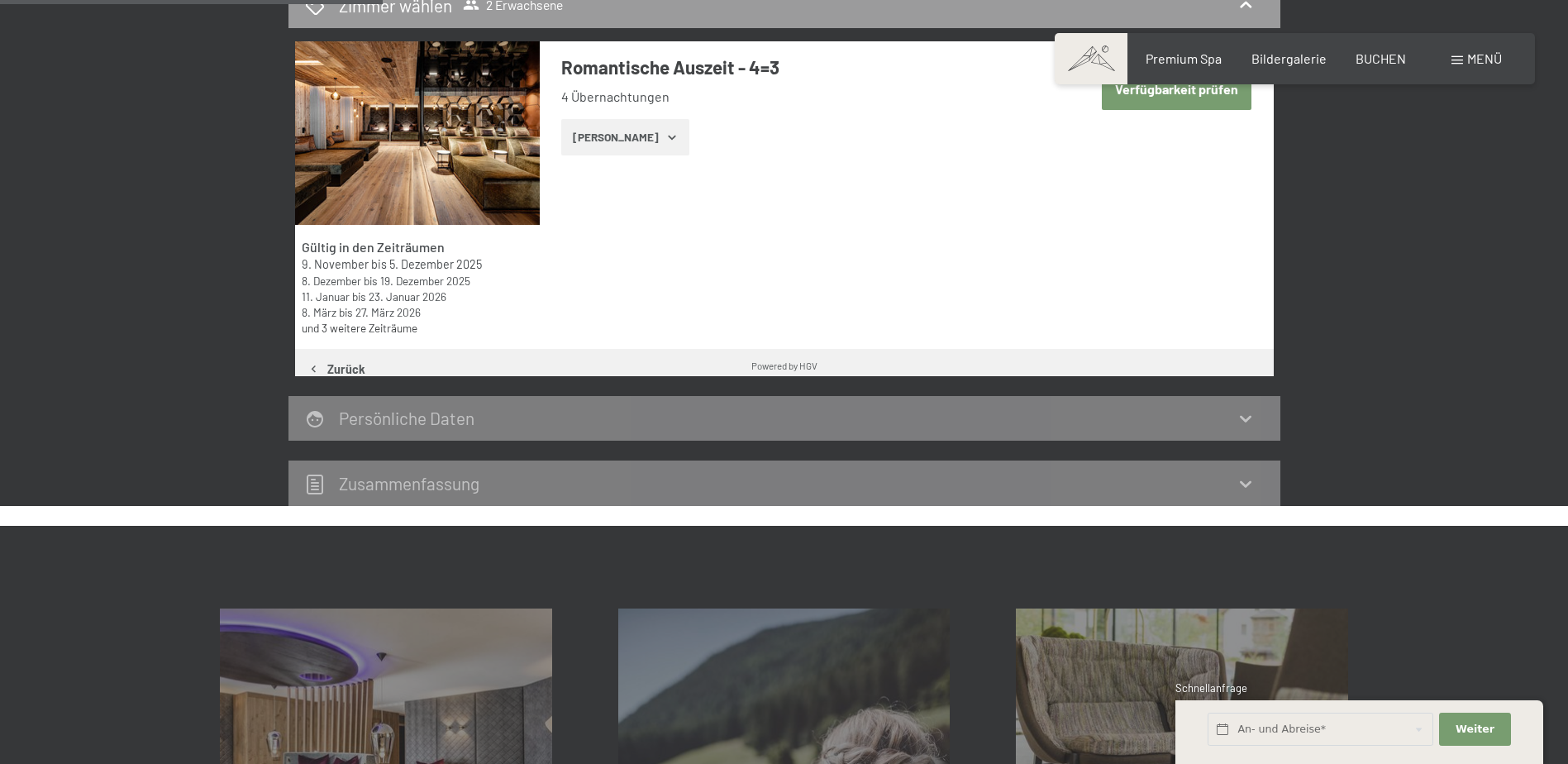
scroll to position [395, 0]
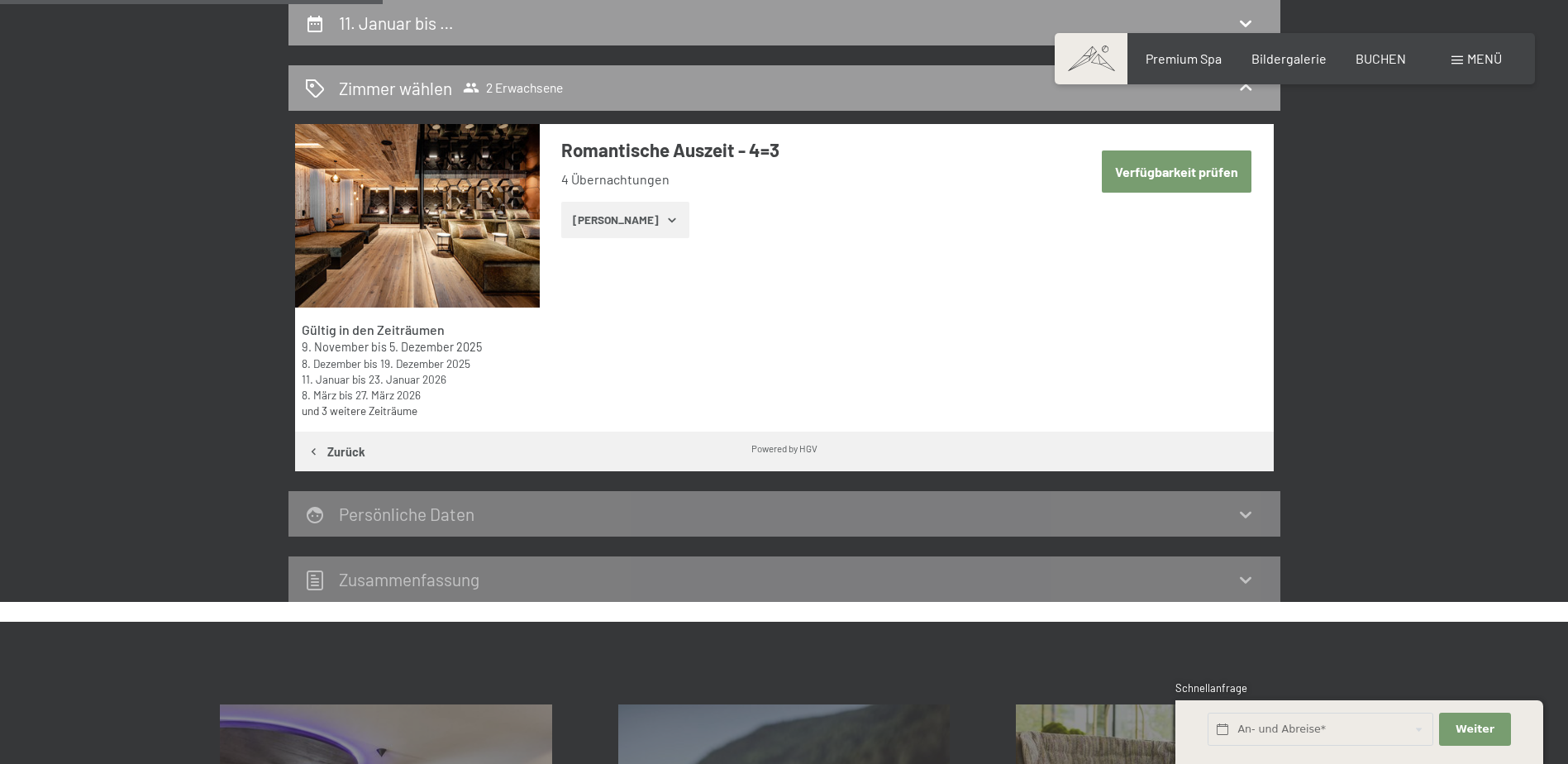
click at [1190, 176] on button "Verfügbarkeit prüfen" at bounding box center [1176, 171] width 149 height 42
select select "2025-12-01"
select select "2026-01-01"
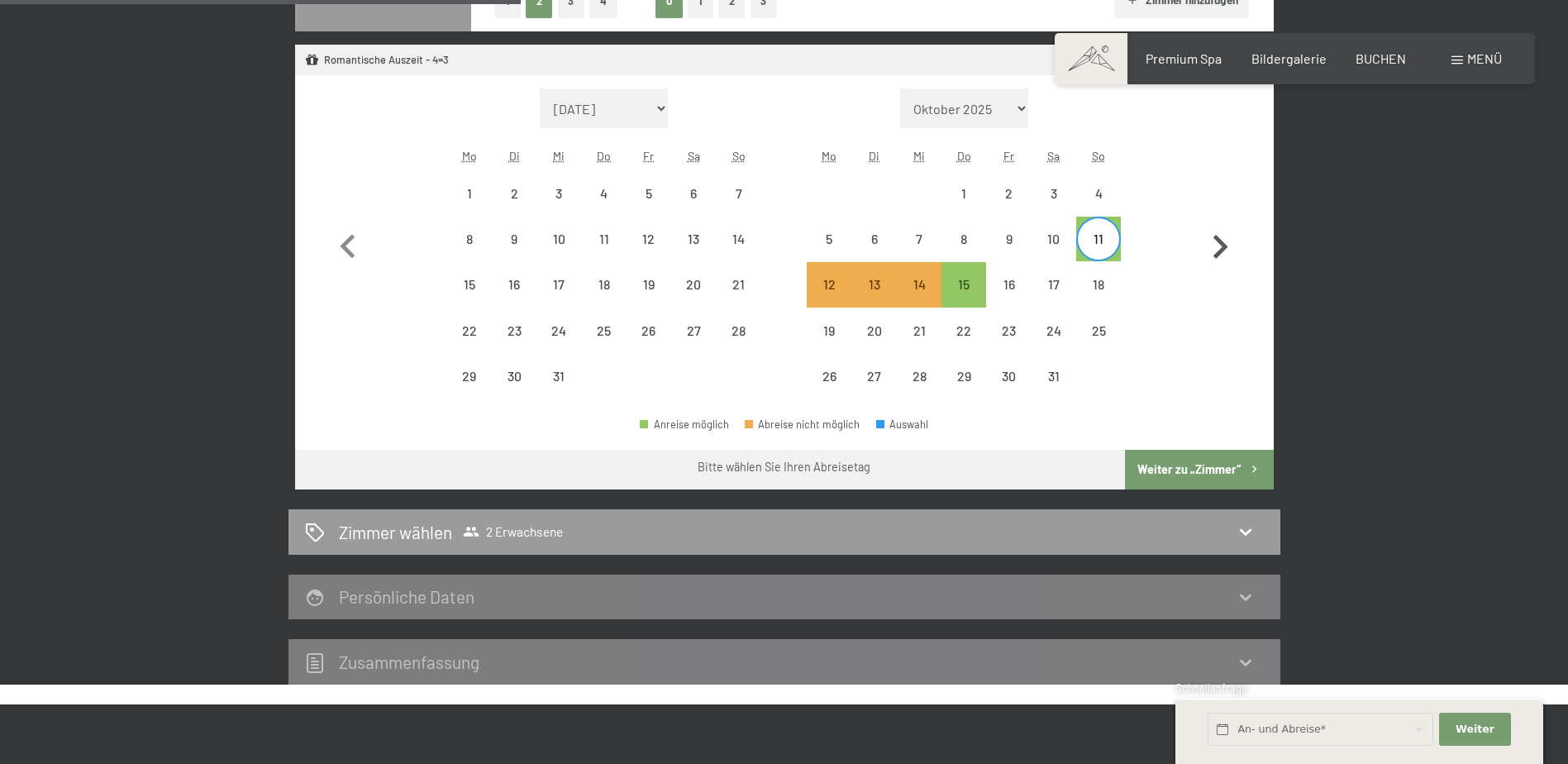
scroll to position [477, 0]
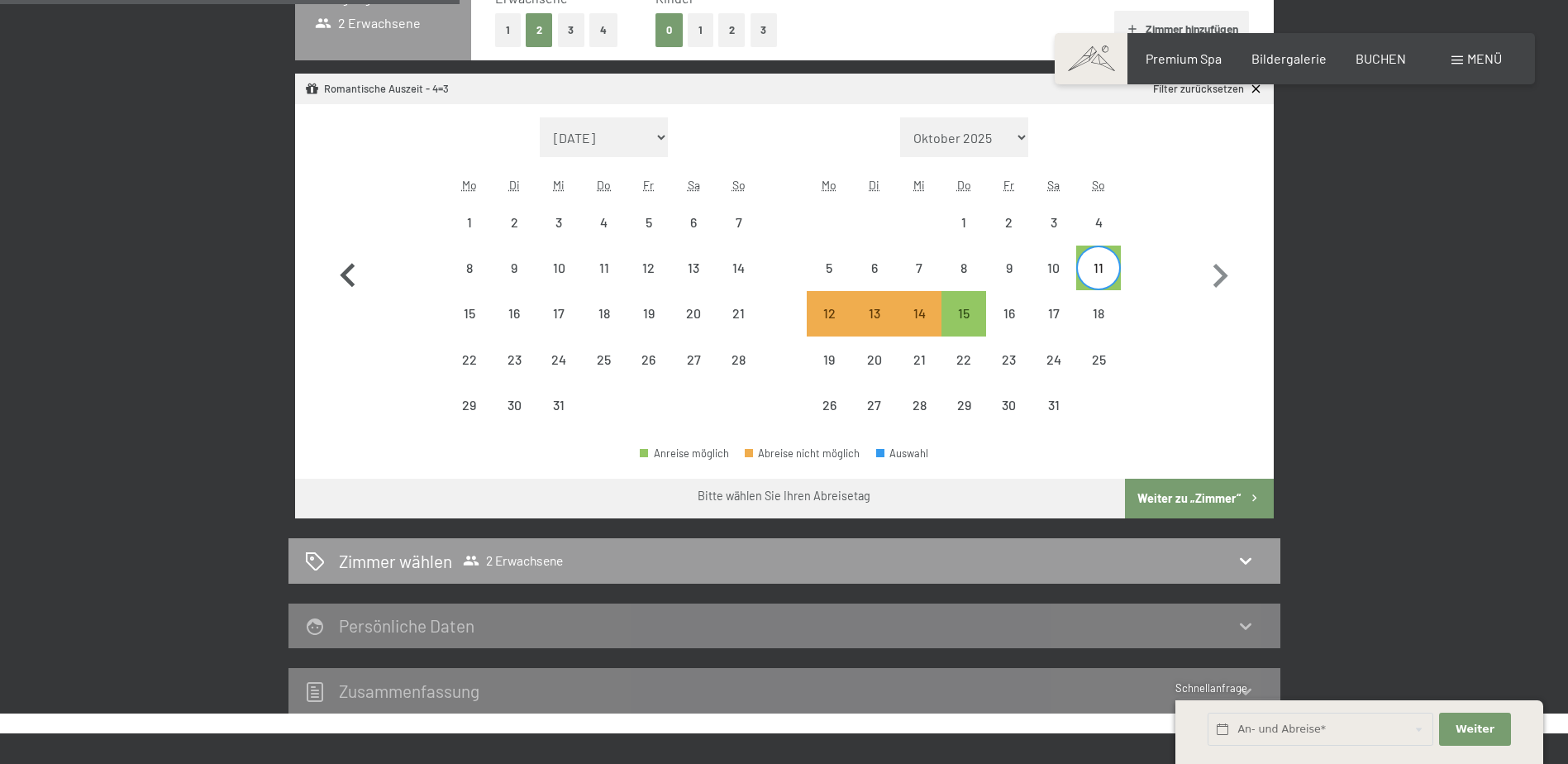
click at [342, 260] on icon "button" at bounding box center [348, 276] width 48 height 48
select select "2025-11-01"
select select "2025-12-01"
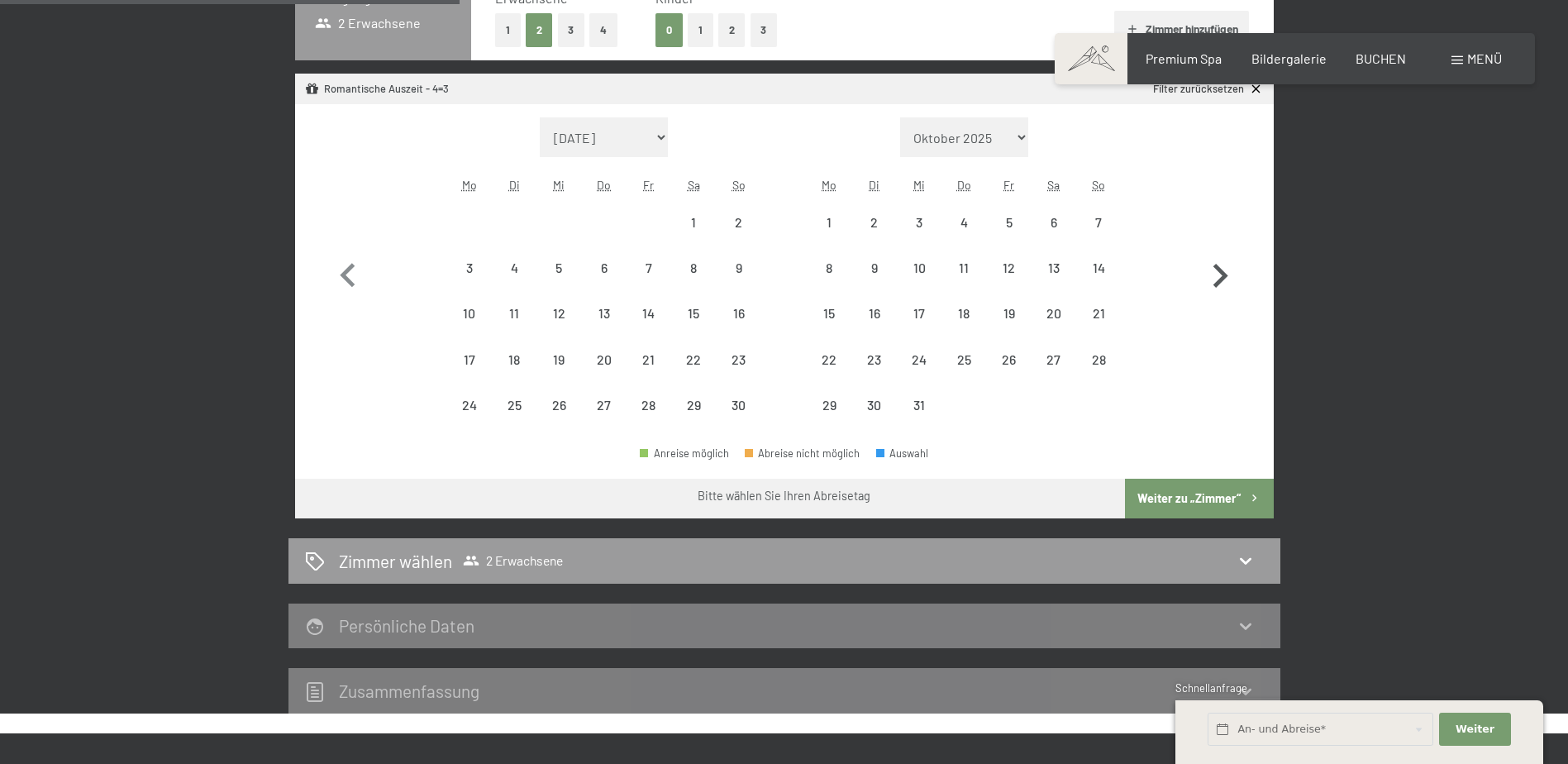
click at [1228, 272] on icon "button" at bounding box center [1220, 276] width 48 height 48
select select "2025-12-01"
select select "2026-01-01"
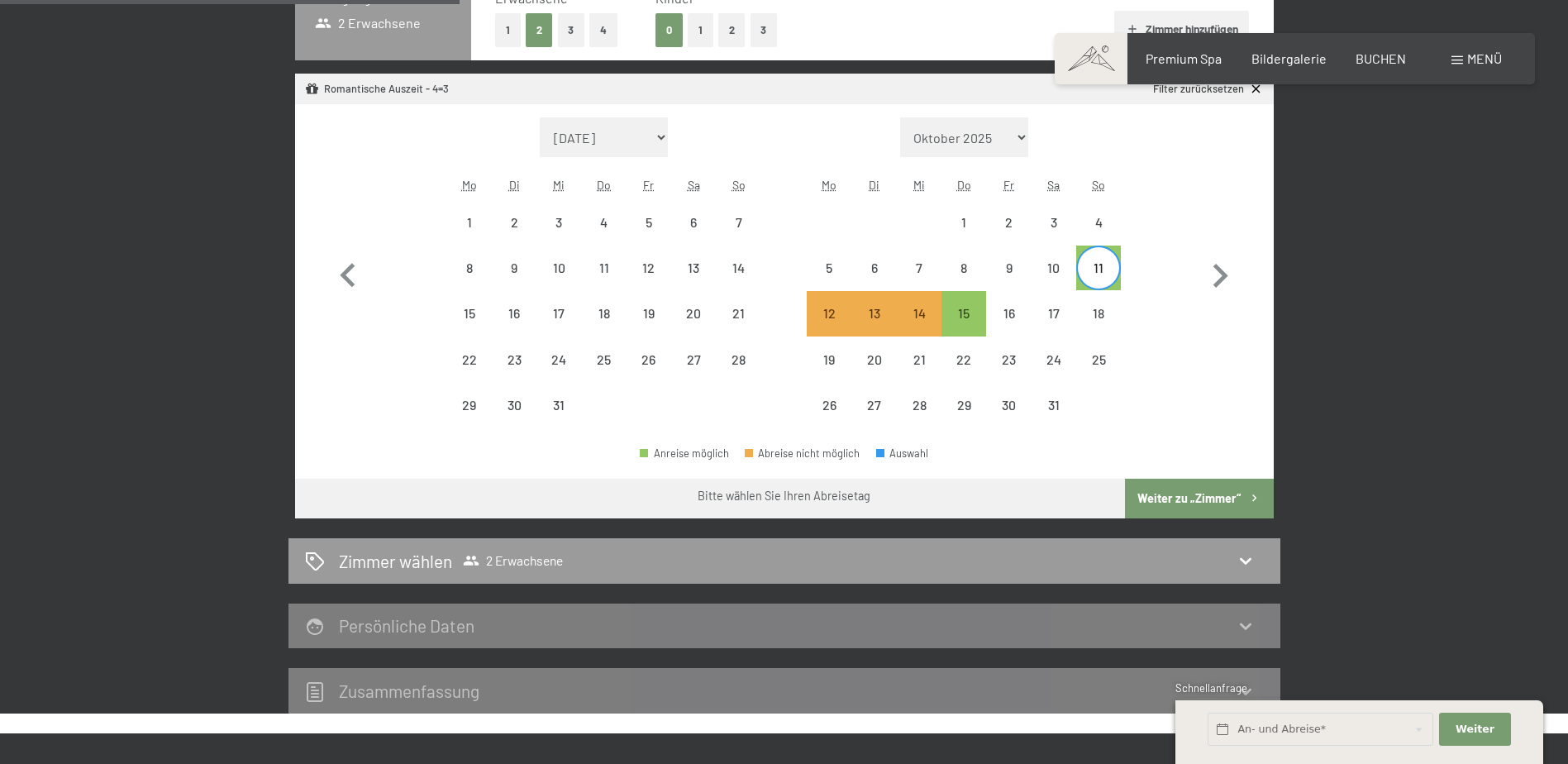
click at [1103, 268] on div "11" at bounding box center [1098, 281] width 41 height 41
select select "2025-12-01"
select select "2026-01-01"
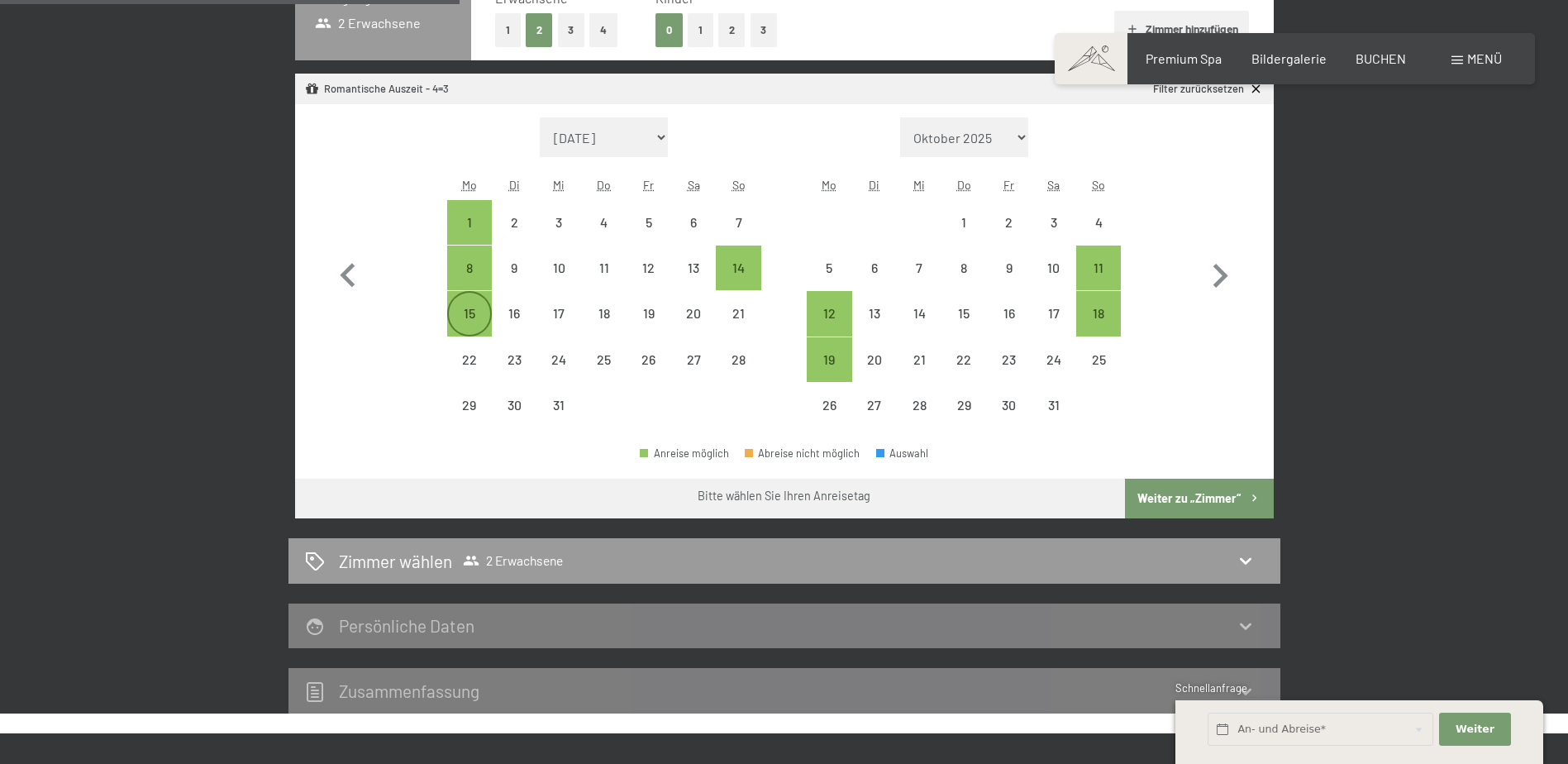
click at [471, 314] on div "15" at bounding box center [469, 327] width 41 height 41
select select "2025-12-01"
select select "2026-01-01"
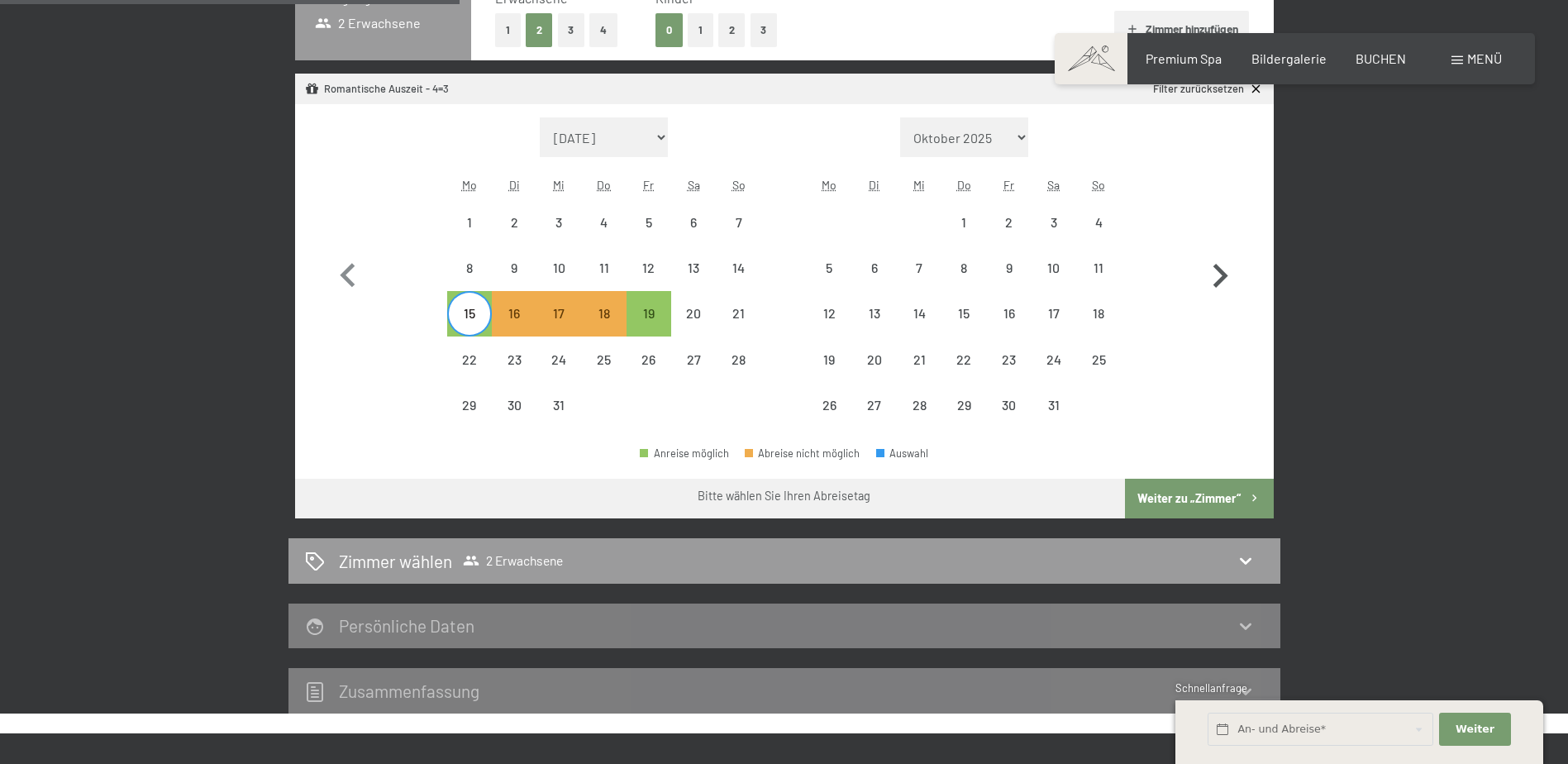
click at [1226, 275] on icon "button" at bounding box center [1220, 275] width 15 height 24
select select "2026-01-01"
select select "2026-02-01"
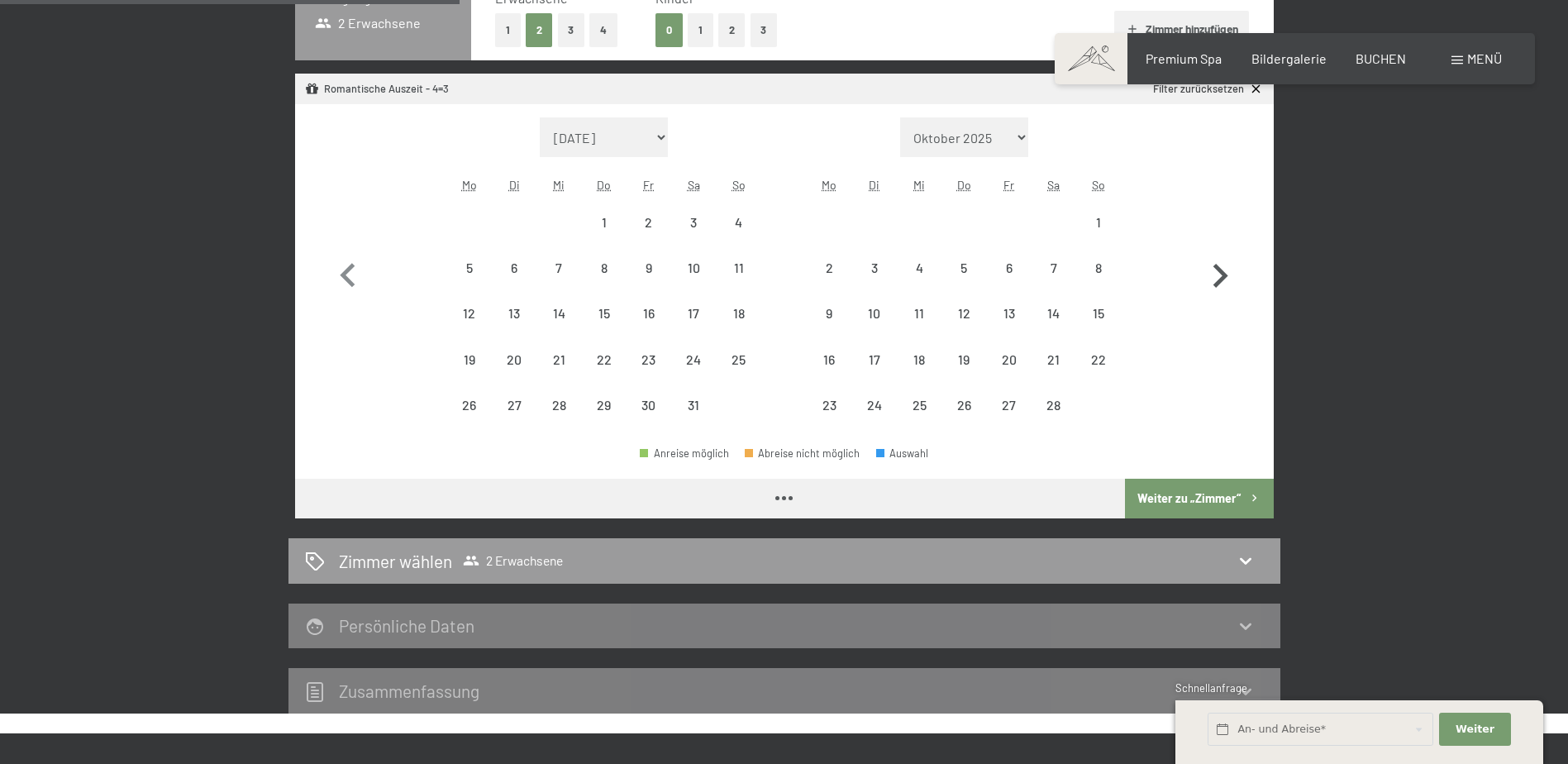
select select "2026-01-01"
select select "2026-02-01"
click at [349, 279] on icon "button" at bounding box center [346, 275] width 15 height 24
select select "2025-12-01"
select select "2026-01-01"
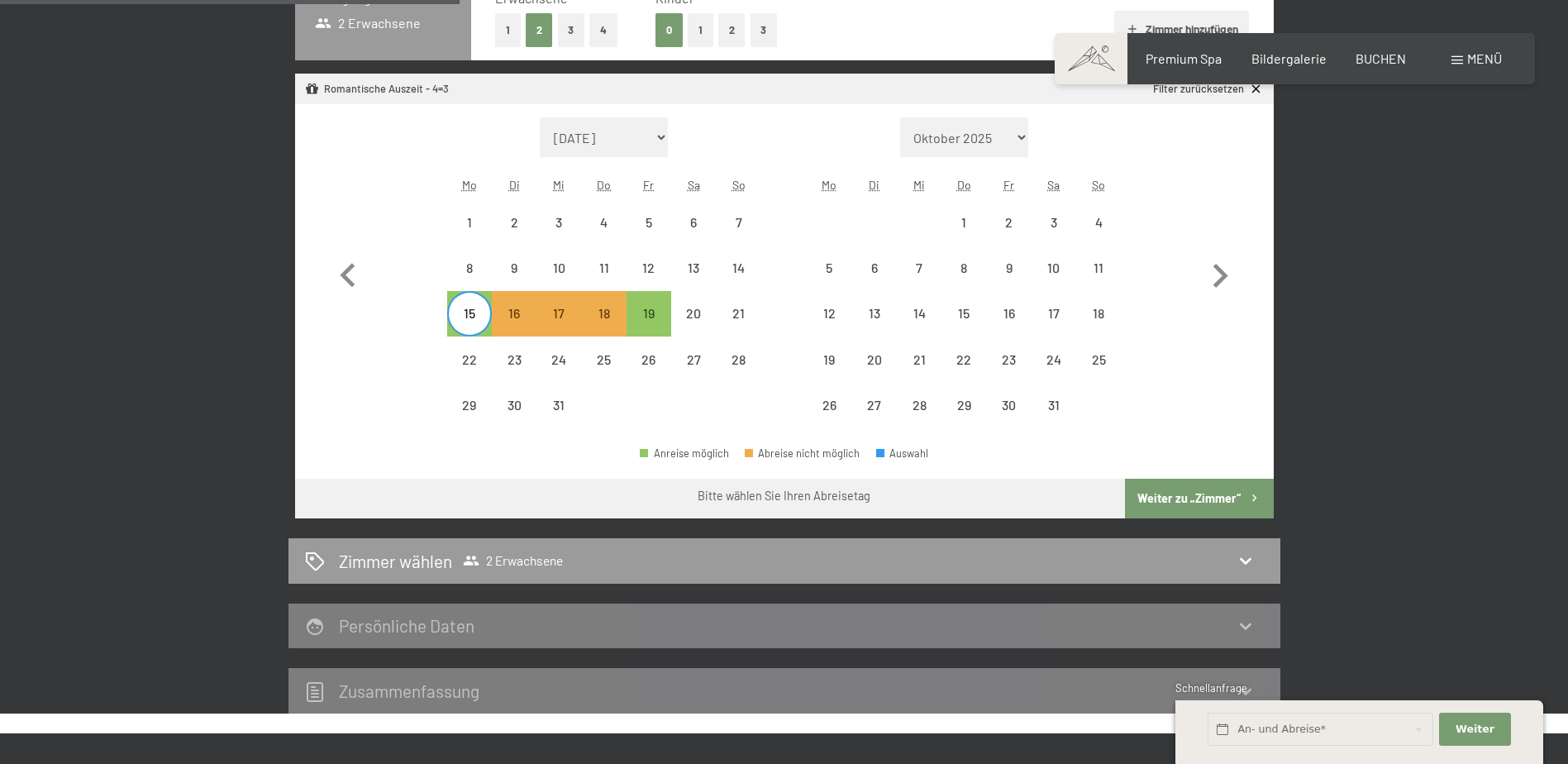
click at [471, 315] on div "15" at bounding box center [469, 327] width 41 height 41
select select "2025-12-01"
select select "2026-01-01"
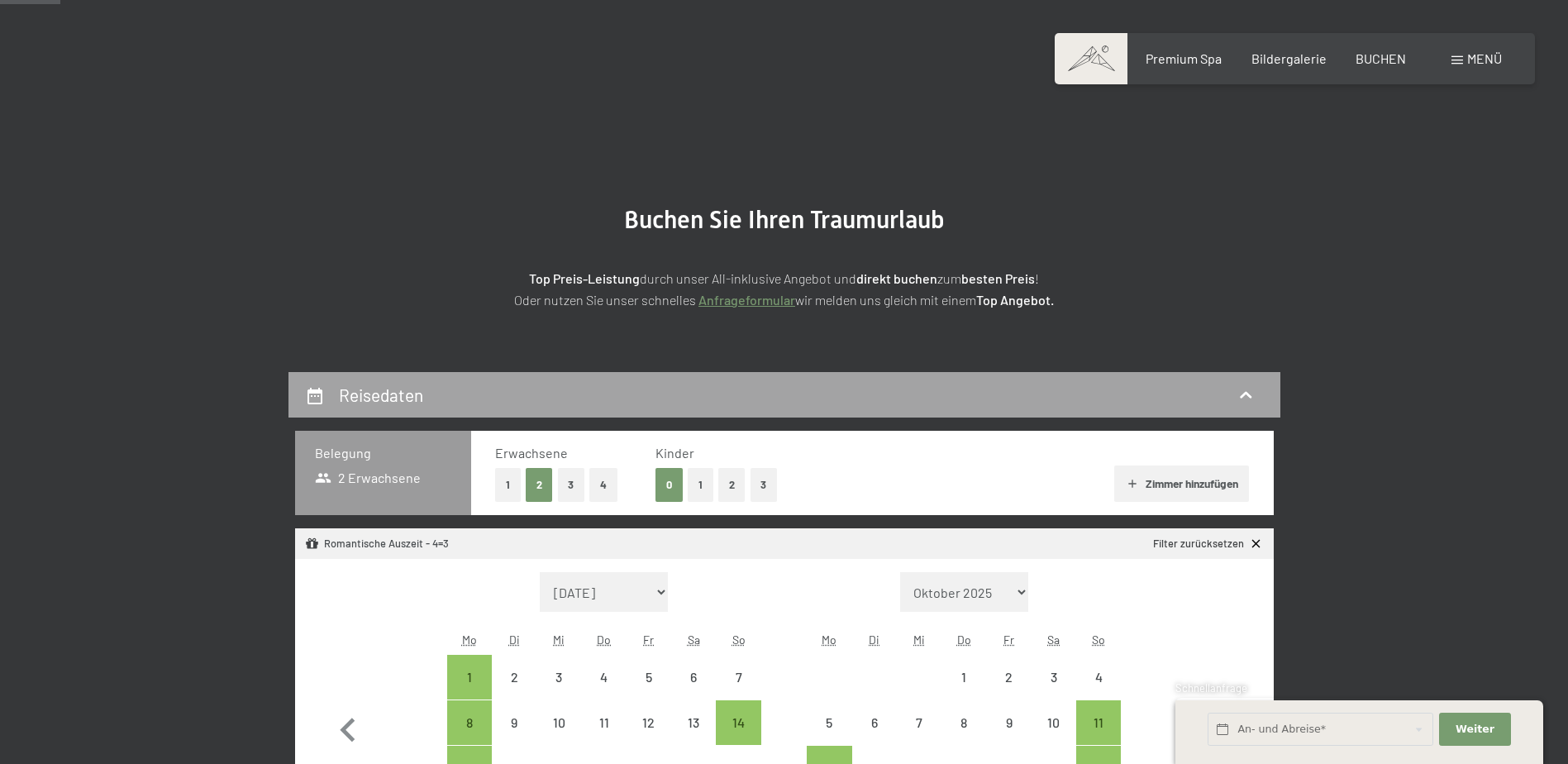
scroll to position [0, 0]
